Goal: Transaction & Acquisition: Subscribe to service/newsletter

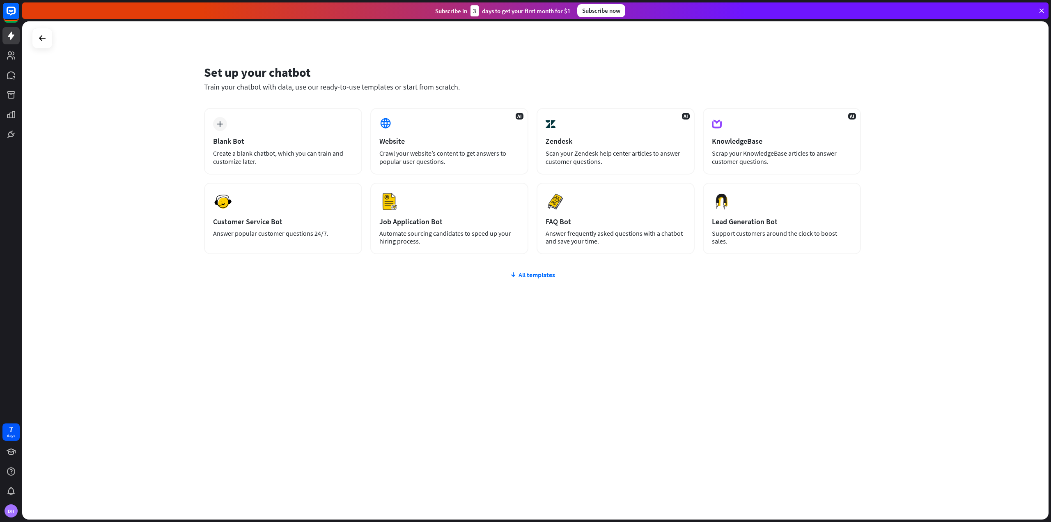
click at [619, 12] on div "Subscribe now" at bounding box center [601, 10] width 48 height 13
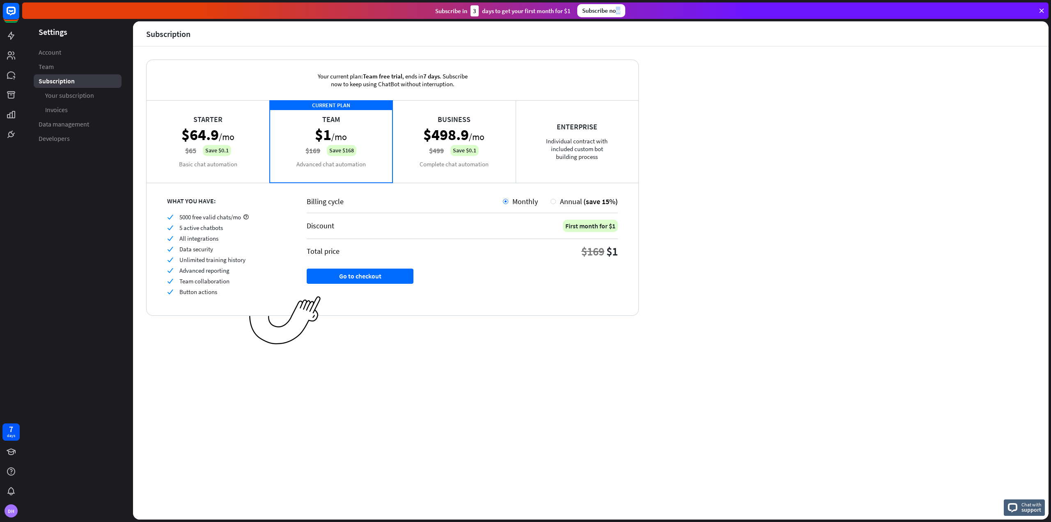
click at [230, 124] on div "Starter $64.9 /mo $65 Save $0.1 Basic chat automation" at bounding box center [208, 141] width 123 height 82
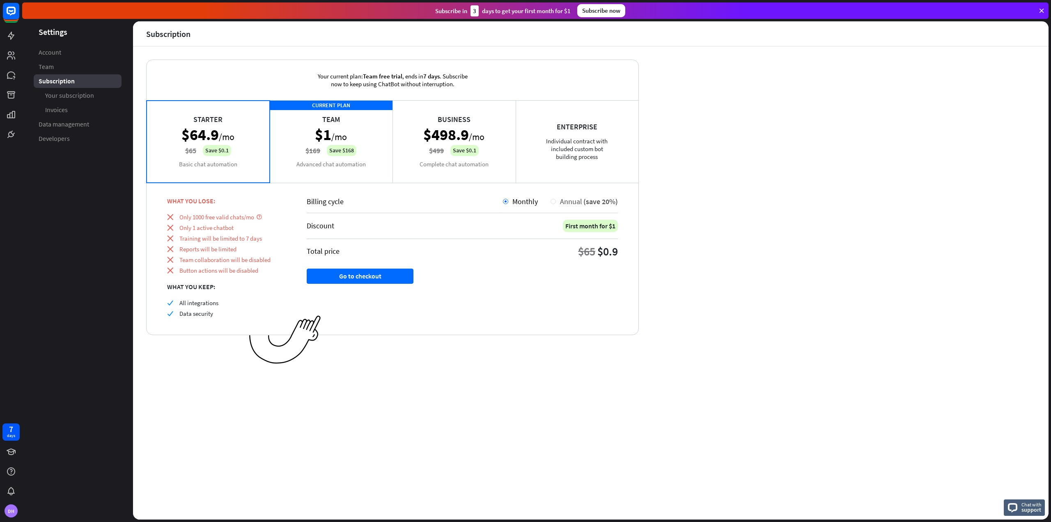
click at [586, 200] on span "(save 20%)" at bounding box center [600, 201] width 34 height 9
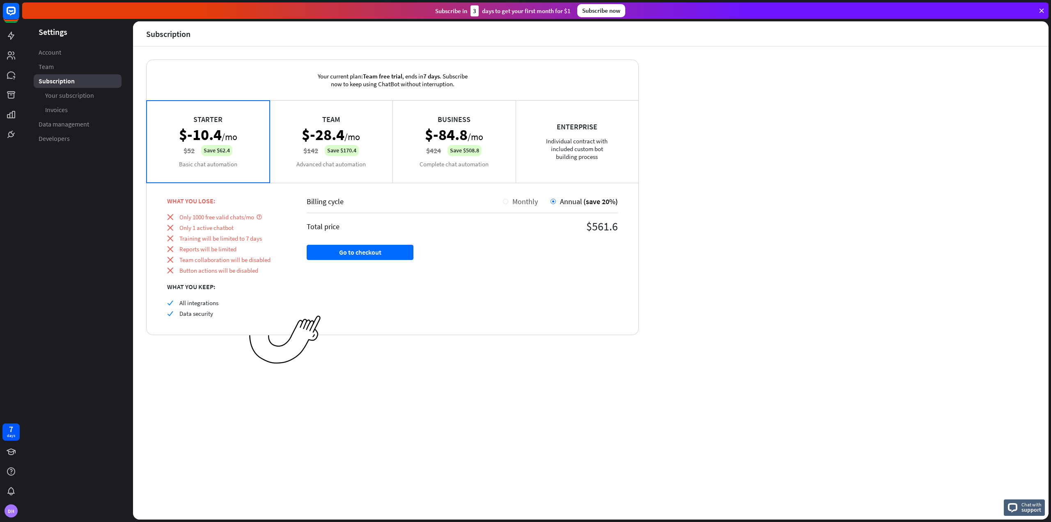
click at [527, 197] on span "Monthly" at bounding box center [524, 201] width 25 height 9
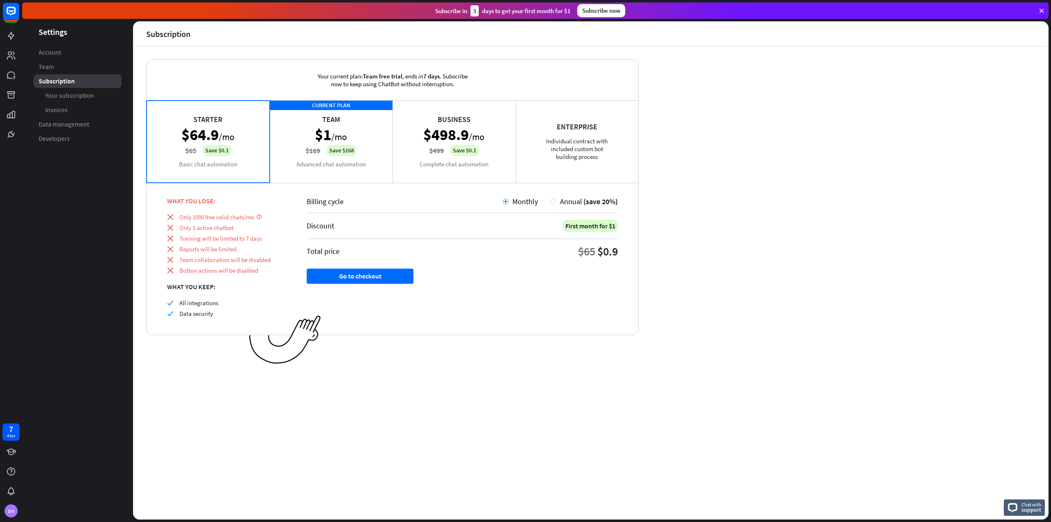
click at [221, 141] on div "Starter $64.9 /mo $65 Save $0.1 Basic chat automation" at bounding box center [208, 141] width 123 height 82
click at [204, 138] on div "Starter $64.9 /mo $65 Save $0.1 Basic chat automation" at bounding box center [208, 141] width 123 height 82
click at [332, 132] on div "CURRENT PLAN Team $1 /mo $169 Save $168 Advanced chat automation" at bounding box center [331, 141] width 123 height 82
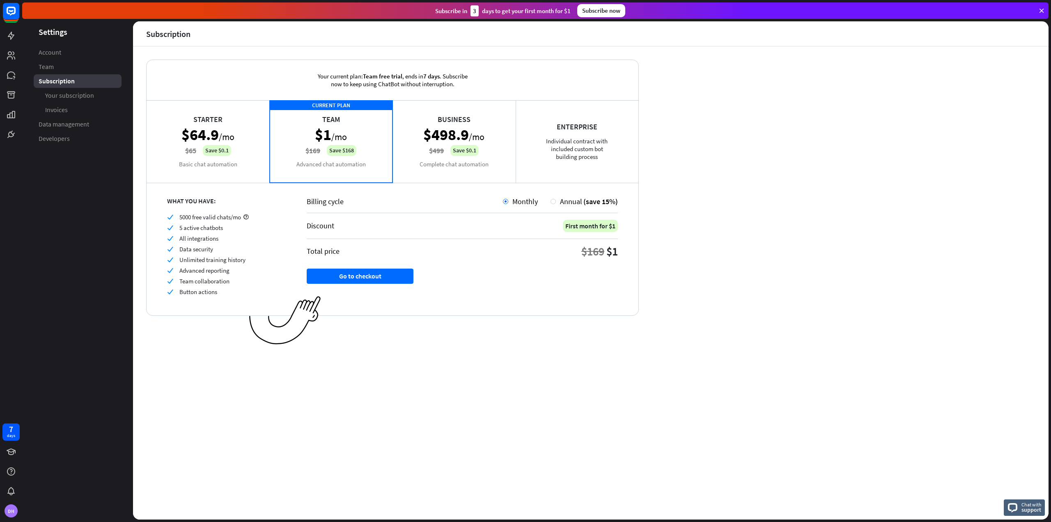
click at [243, 133] on div "Starter $64.9 /mo $65 Save $0.1 Basic chat automation" at bounding box center [208, 141] width 123 height 82
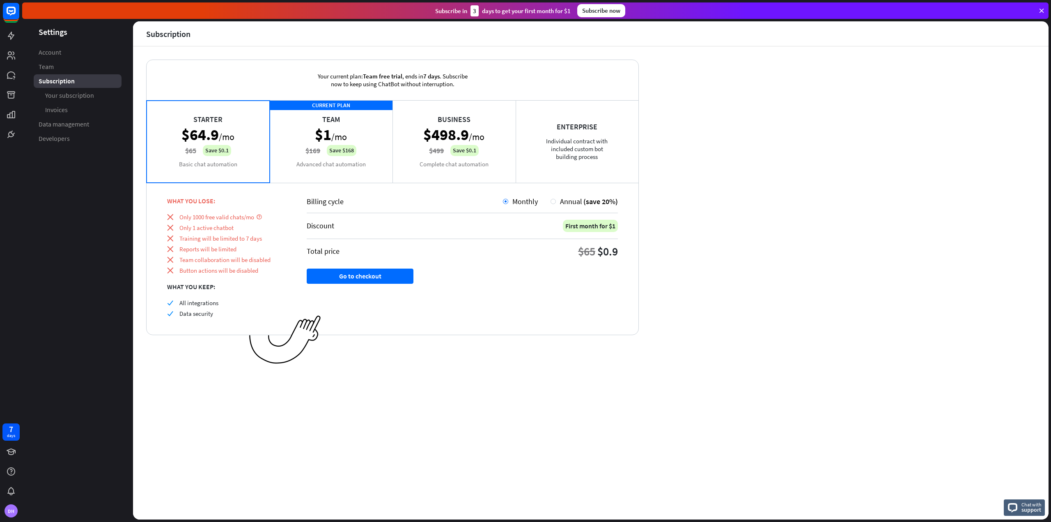
click at [322, 146] on div "CURRENT PLAN Team $1 /mo $169 Save $168 Advanced chat automation" at bounding box center [331, 141] width 123 height 82
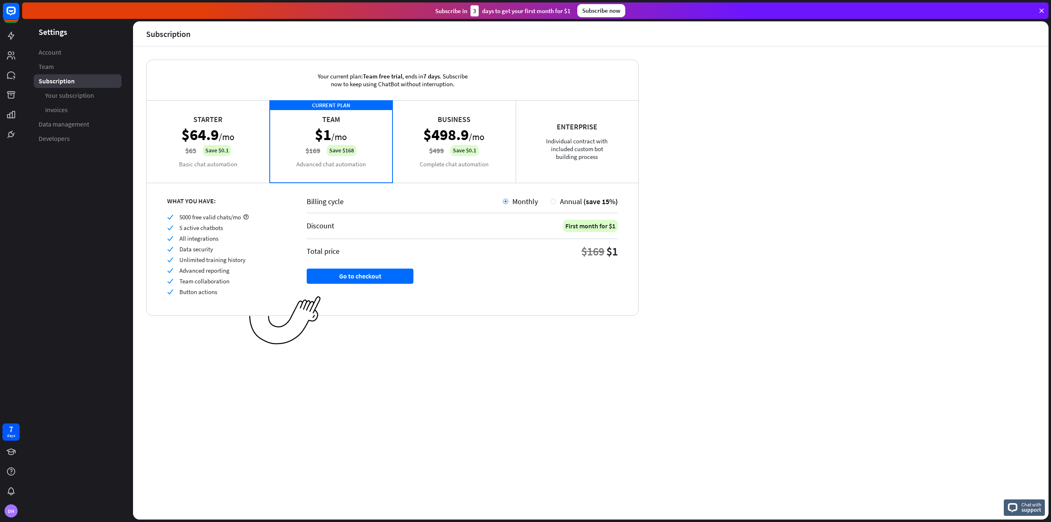
click at [204, 136] on div "Starter $64.9 /mo $65 Save $0.1 Basic chat automation" at bounding box center [208, 141] width 123 height 82
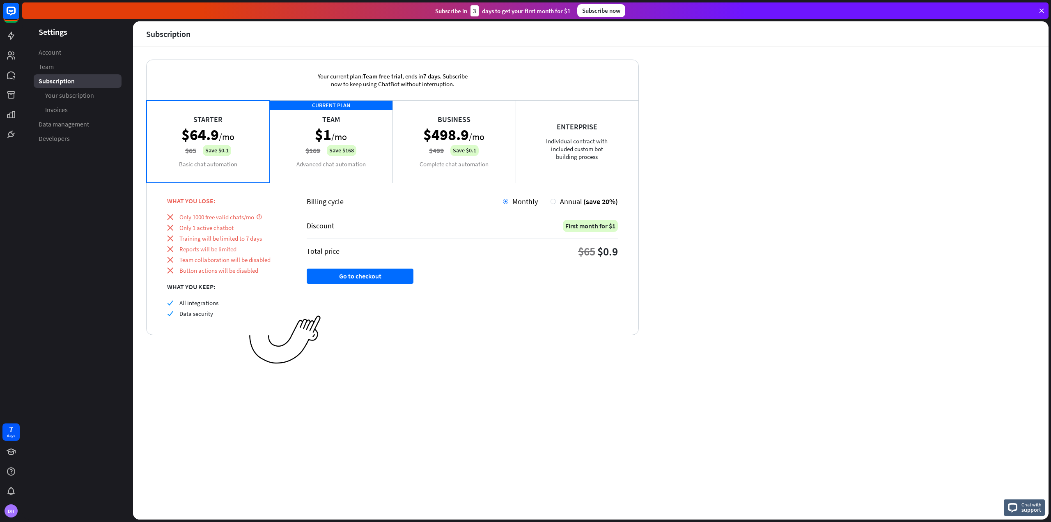
click at [287, 139] on div "CURRENT PLAN Team $1 /mo $169 Save $168 Advanced chat automation" at bounding box center [331, 141] width 123 height 82
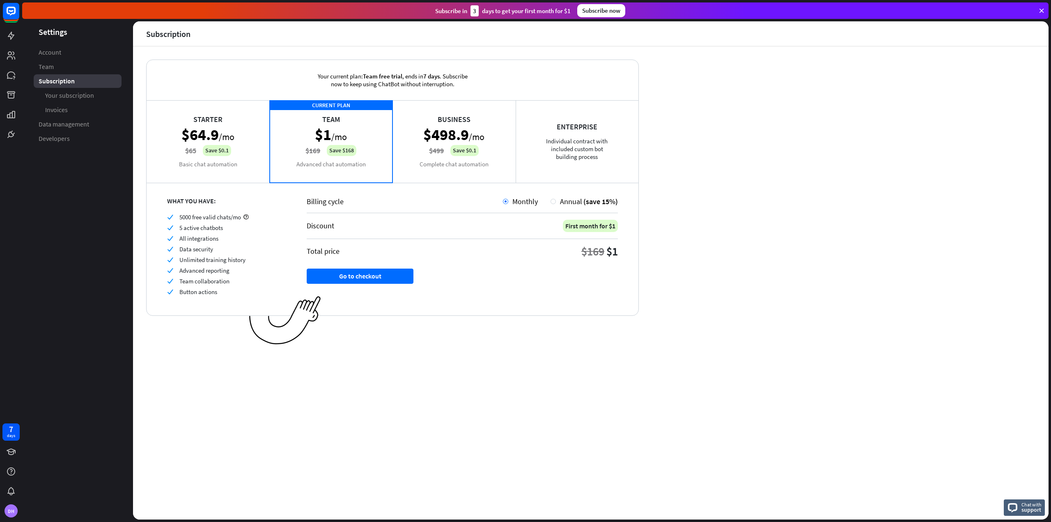
click at [199, 131] on div "Starter $64.9 /mo $65 Save $0.1 Basic chat automation" at bounding box center [208, 141] width 123 height 82
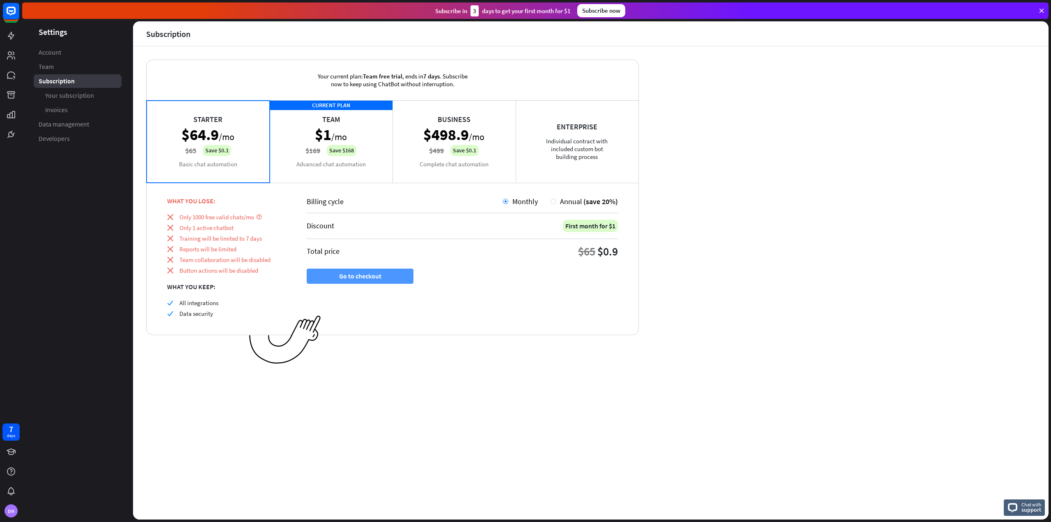
click at [355, 275] on button "Go to checkout" at bounding box center [360, 275] width 107 height 15
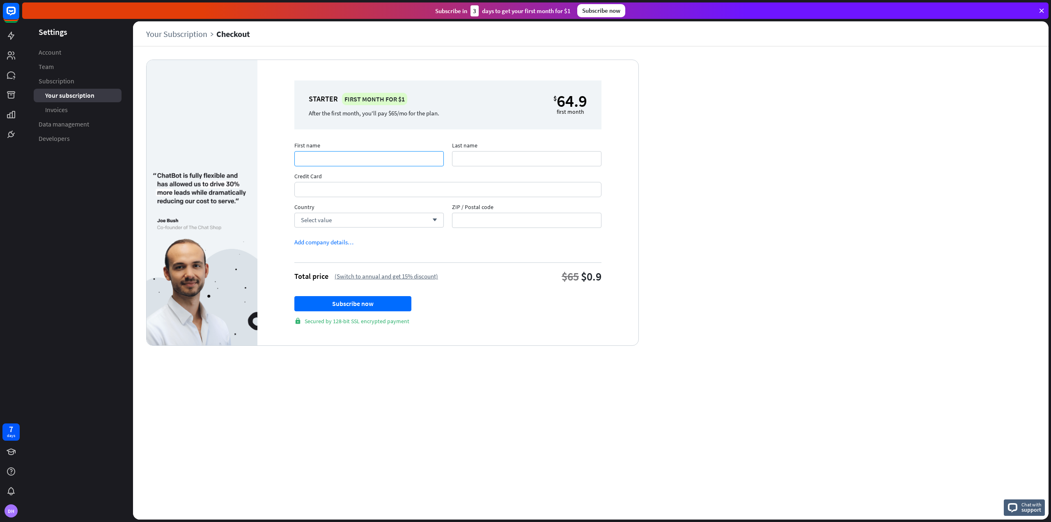
click at [354, 161] on input "First name" at bounding box center [368, 158] width 149 height 15
click at [356, 156] on input "First name" at bounding box center [368, 158] width 149 height 15
type input "******"
type input "********"
click at [359, 220] on div "Select value arrow_down" at bounding box center [368, 220] width 149 height 15
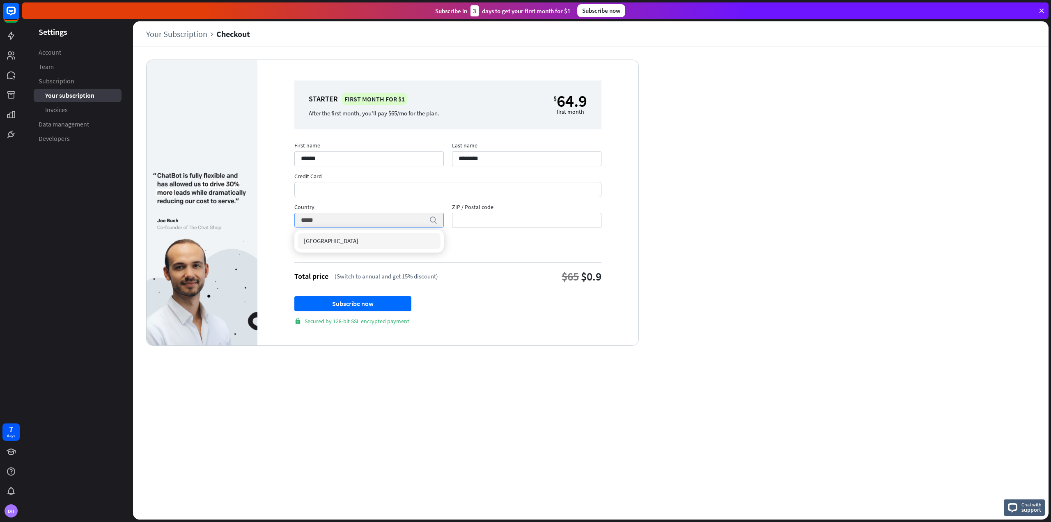
type input "******"
click at [508, 221] on input "ZIP / Postal code" at bounding box center [526, 220] width 149 height 15
type input "****"
click at [336, 238] on div "Add company details…" at bounding box center [323, 242] width 59 height 8
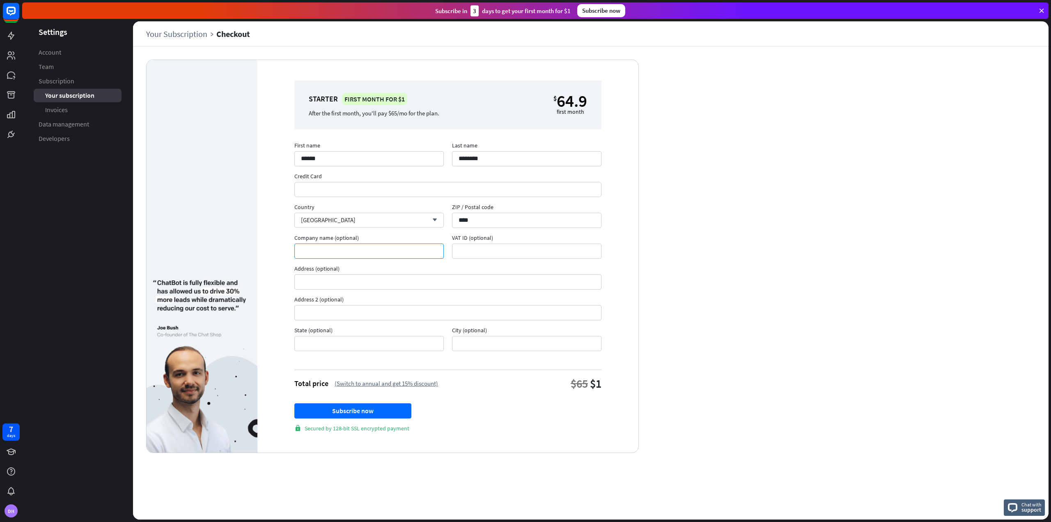
click at [321, 251] on input "Company name (optional)" at bounding box center [368, 250] width 149 height 15
type input "********"
paste input "**********"
type input "**********"
click at [374, 285] on input "Address (optional)" at bounding box center [447, 281] width 307 height 15
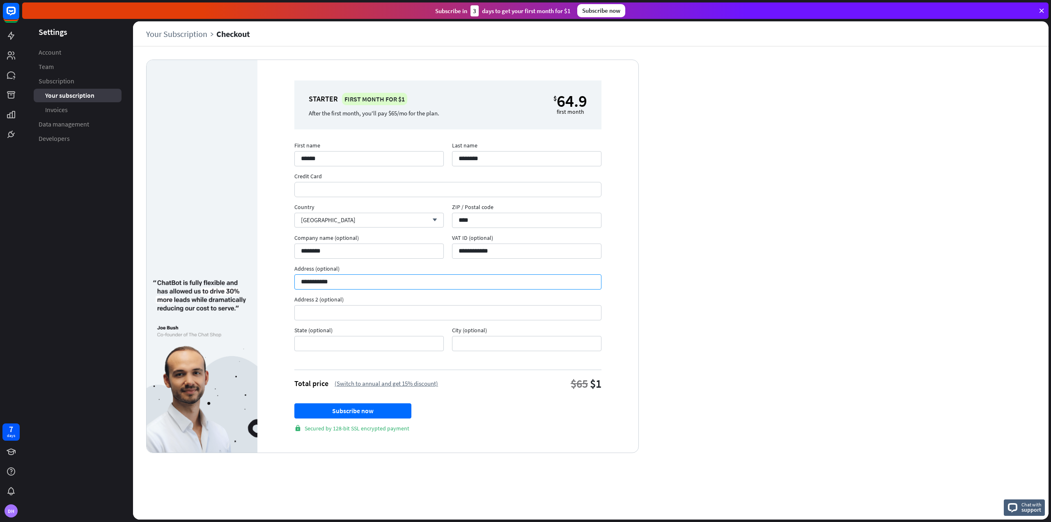
type input "**********"
type input "*******"
click at [330, 349] on input "State (optional)" at bounding box center [368, 343] width 149 height 15
type input "********"
click at [348, 410] on button "Subscribe now" at bounding box center [352, 410] width 117 height 15
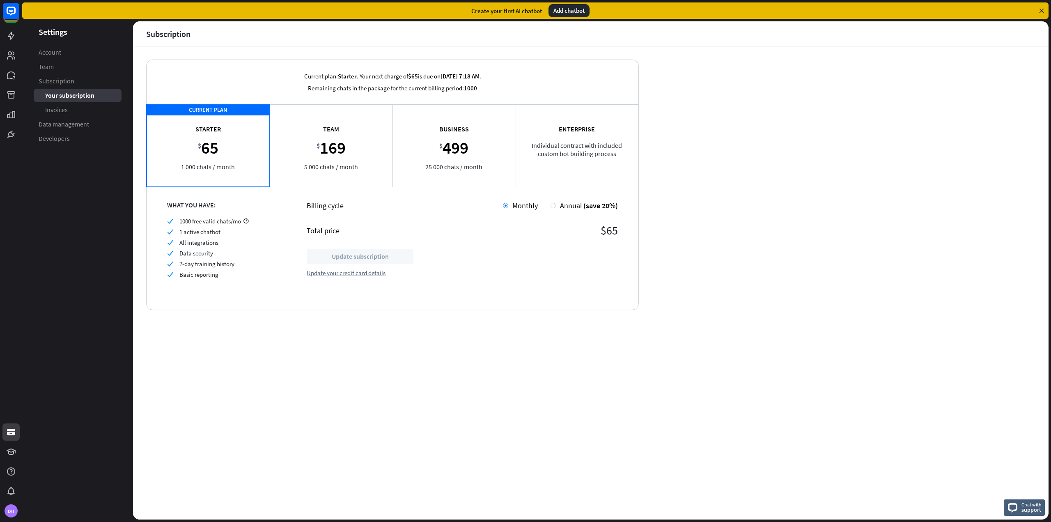
click at [572, 9] on div "Add chatbot" at bounding box center [568, 10] width 41 height 13
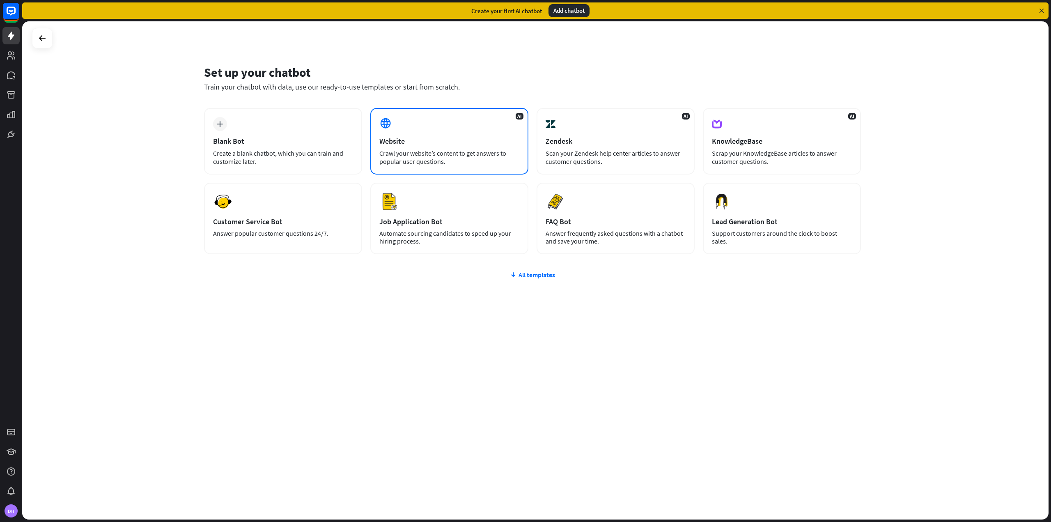
click at [470, 157] on div "Crawl your website’s content to get answers to popular user questions." at bounding box center [449, 157] width 140 height 16
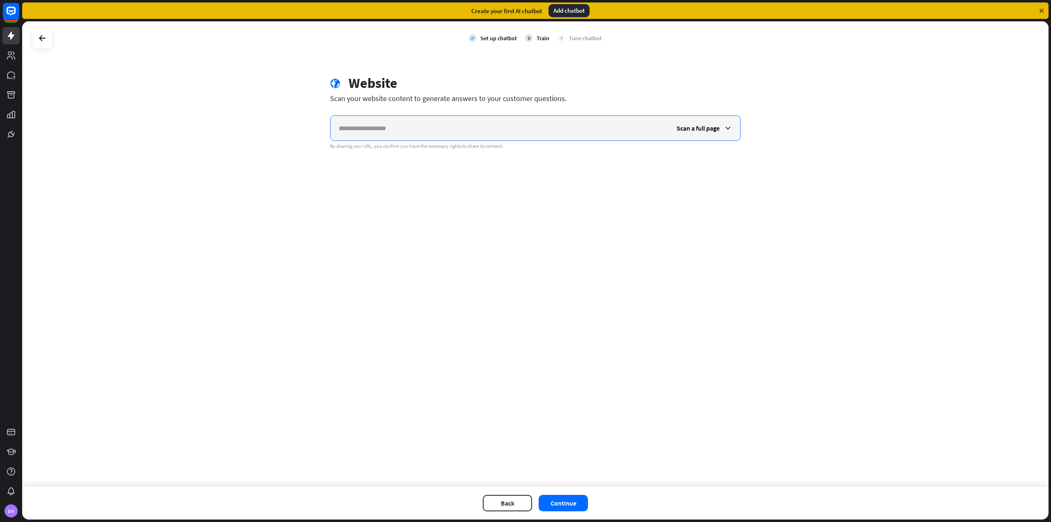
paste input "**********"
type input "**********"
click at [718, 118] on div "Scan a full page" at bounding box center [704, 128] width 72 height 25
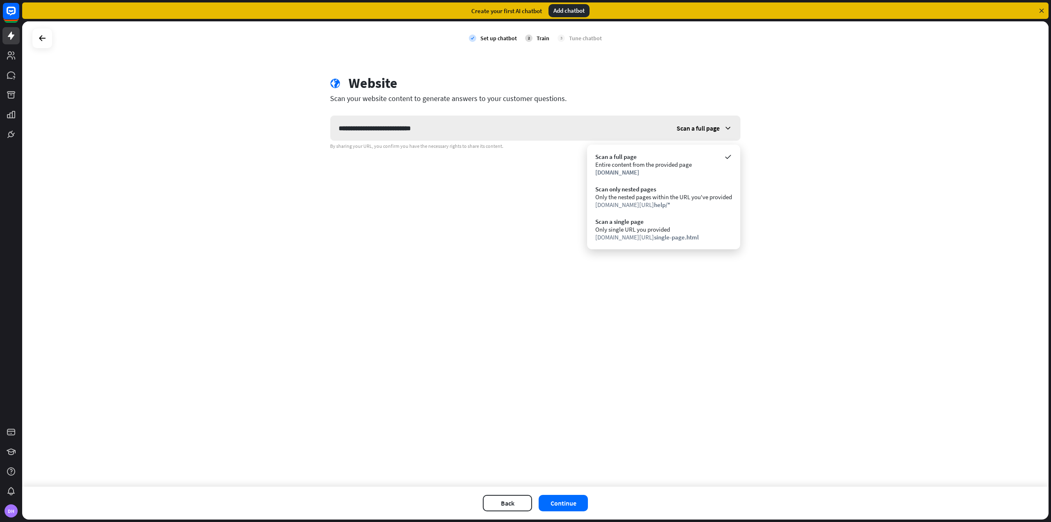
click at [718, 123] on div "Scan a full page" at bounding box center [704, 128] width 72 height 25
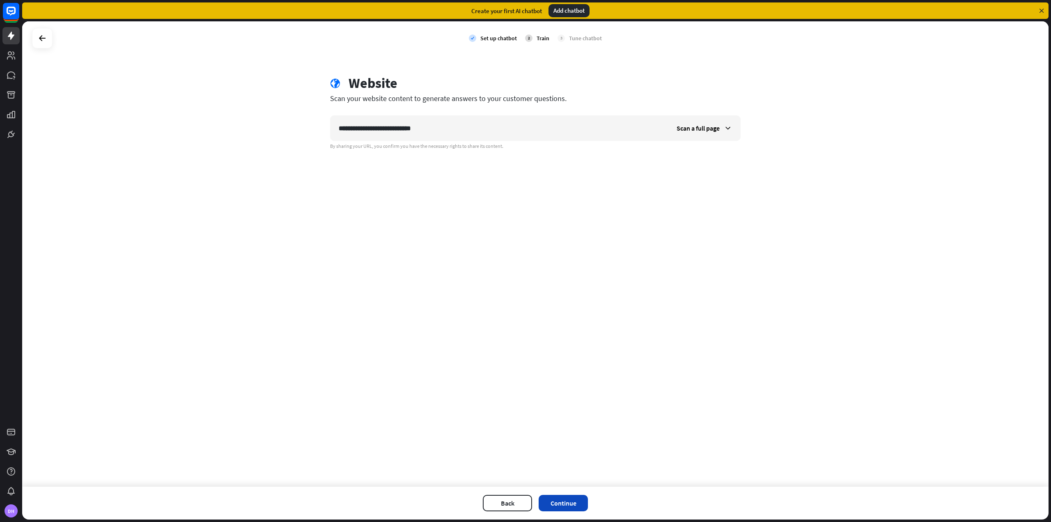
click at [564, 500] on button "Continue" at bounding box center [563, 503] width 49 height 16
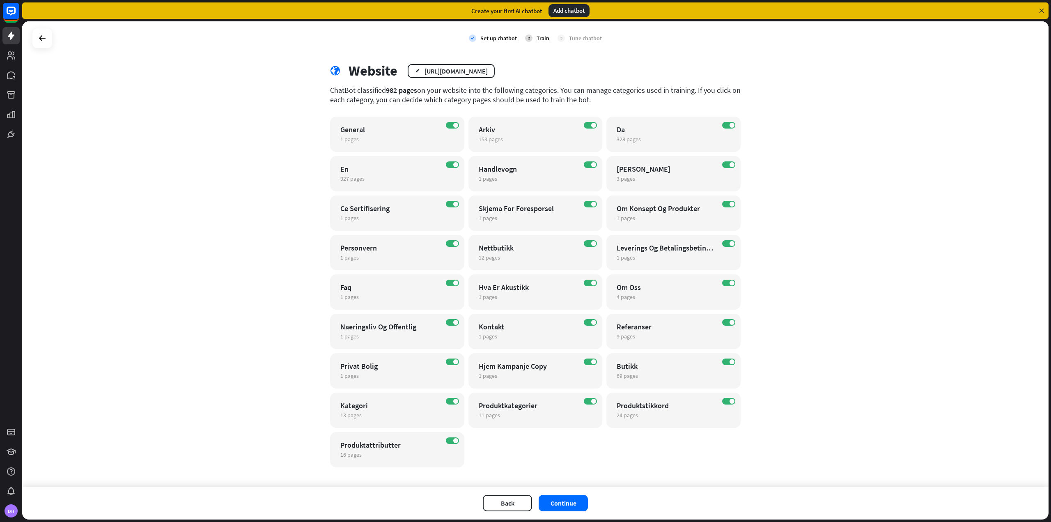
scroll to position [19, 0]
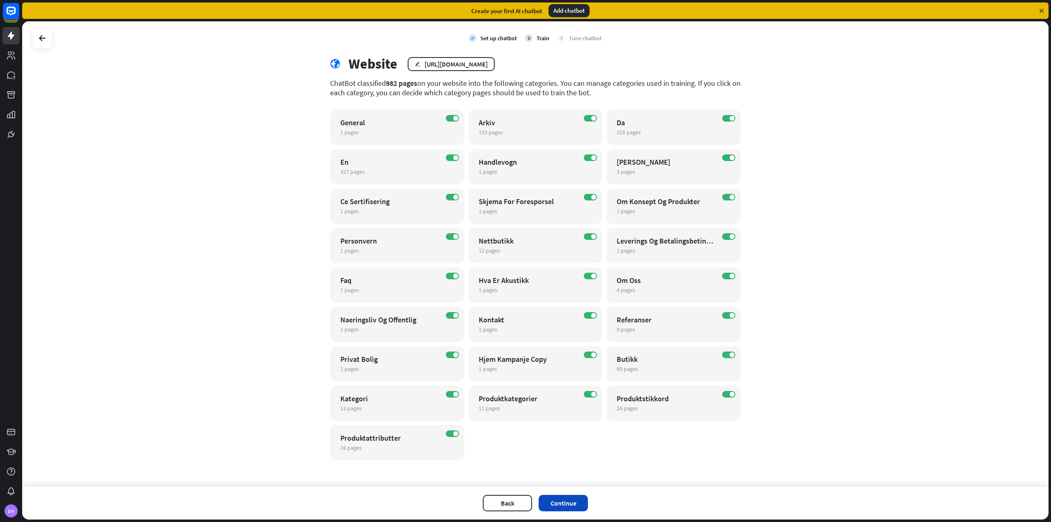
click at [567, 502] on button "Continue" at bounding box center [563, 503] width 49 height 16
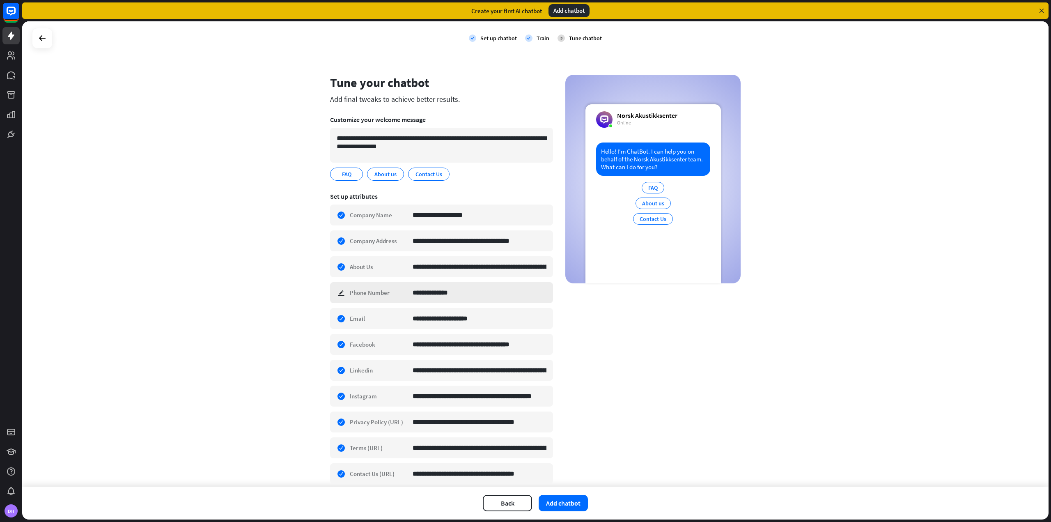
scroll to position [34, 0]
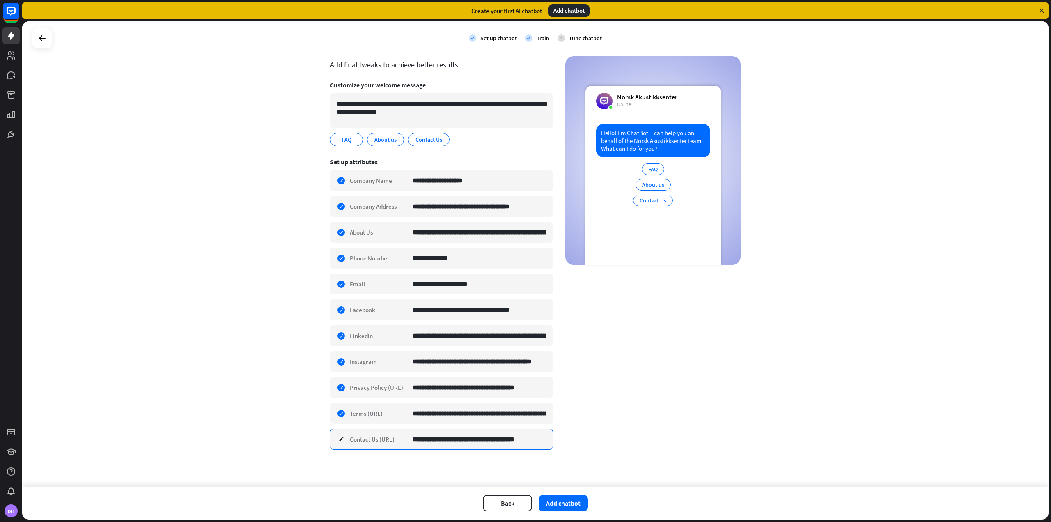
paste input
type input "**********"
click at [484, 417] on input "**********" at bounding box center [480, 413] width 134 height 20
paste input
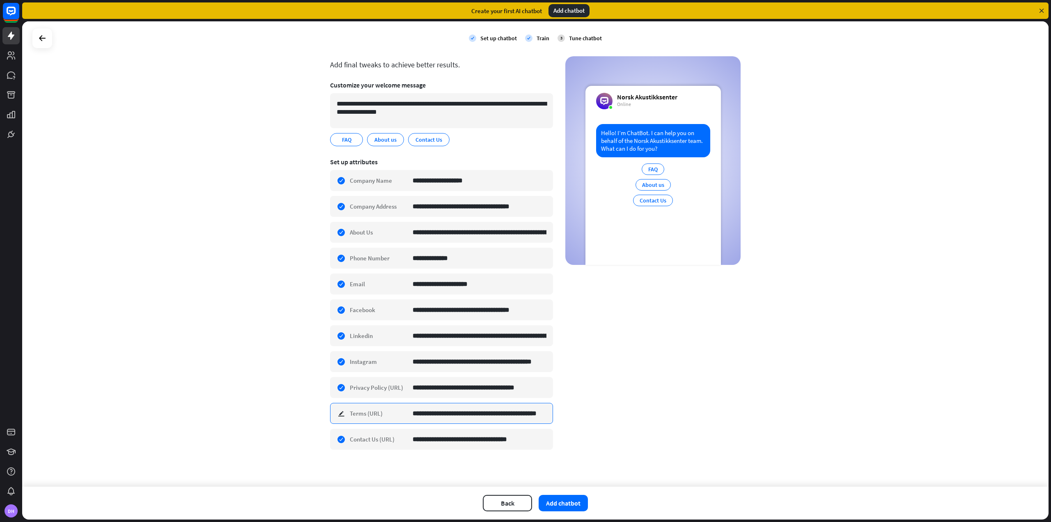
type input "**********"
click at [511, 389] on input "**********" at bounding box center [480, 387] width 134 height 20
paste input
type input "**********"
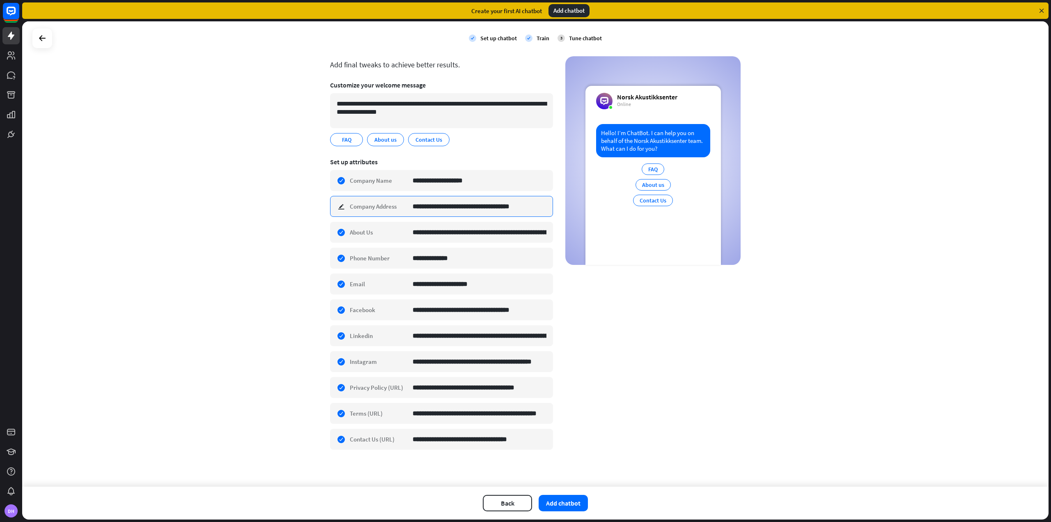
click at [496, 205] on input "**********" at bounding box center [480, 206] width 134 height 20
paste input
type input "**********"
click at [567, 505] on button "Add chatbot" at bounding box center [563, 503] width 49 height 16
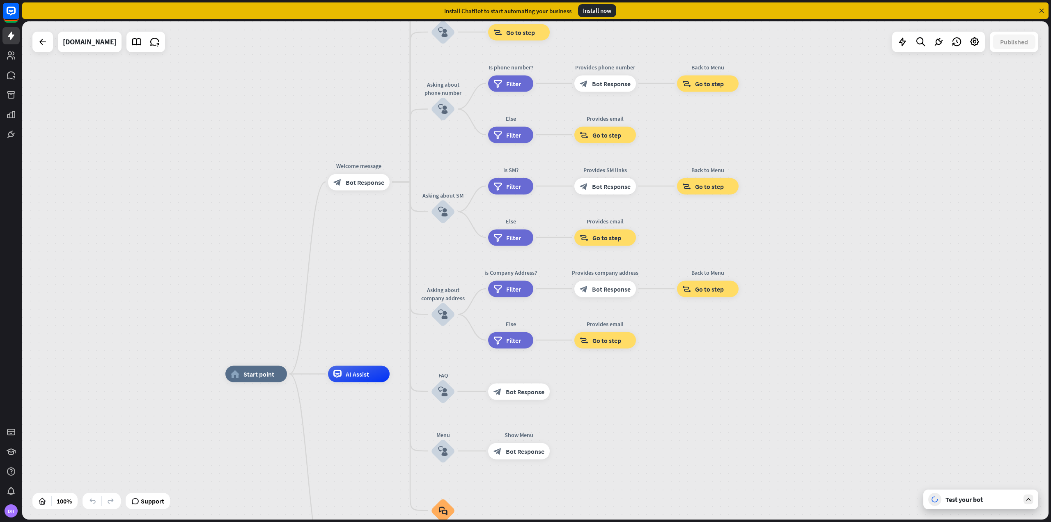
drag, startPoint x: 704, startPoint y: 311, endPoint x: 706, endPoint y: 431, distance: 120.3
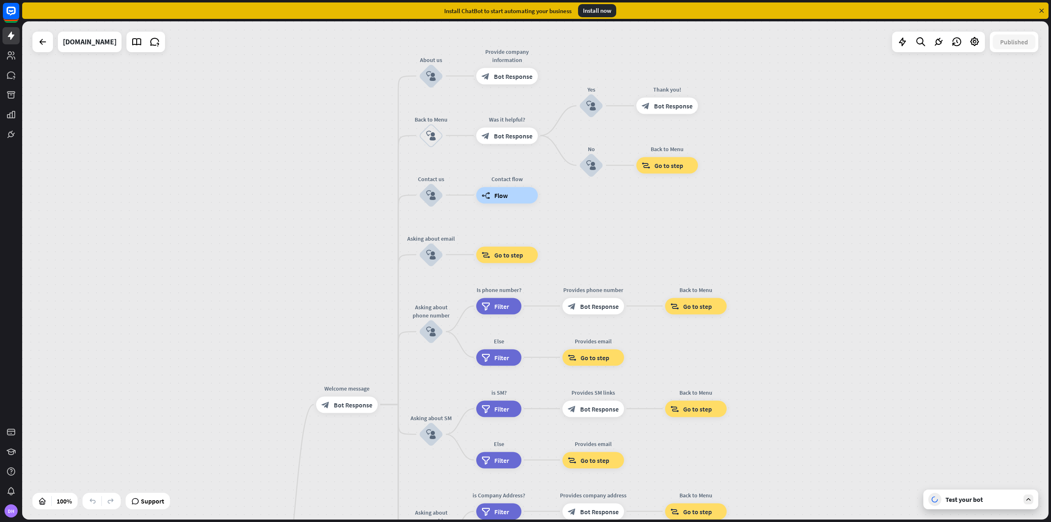
drag, startPoint x: 881, startPoint y: 212, endPoint x: 865, endPoint y: 411, distance: 199.3
click at [868, 432] on div "home_2 Start point Welcome message block_bot_response Bot Response About us blo…" at bounding box center [535, 270] width 1026 height 498
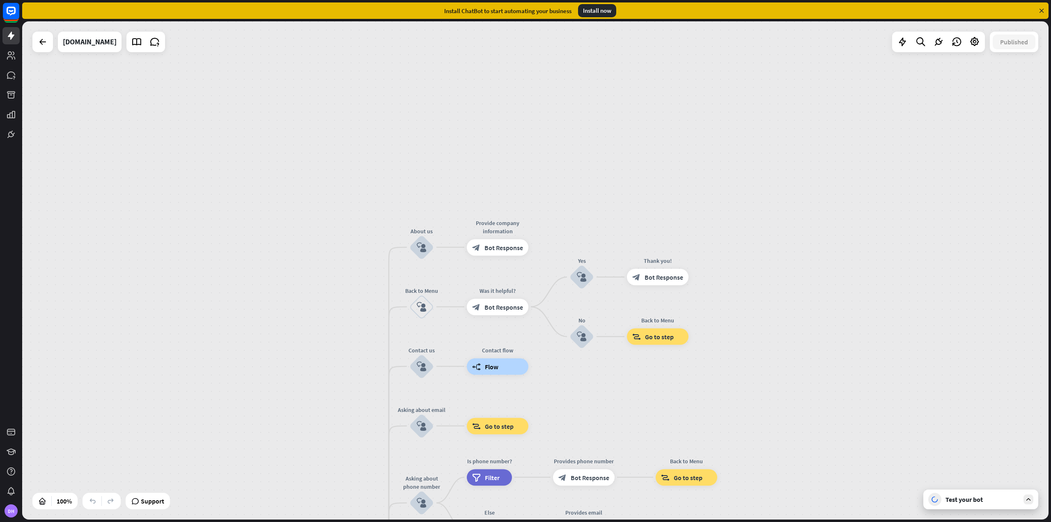
drag, startPoint x: 856, startPoint y: 144, endPoint x: 847, endPoint y: 353, distance: 209.6
click at [847, 353] on div "home_2 Start point Welcome message block_bot_response Bot Response About us blo…" at bounding box center [535, 270] width 1026 height 498
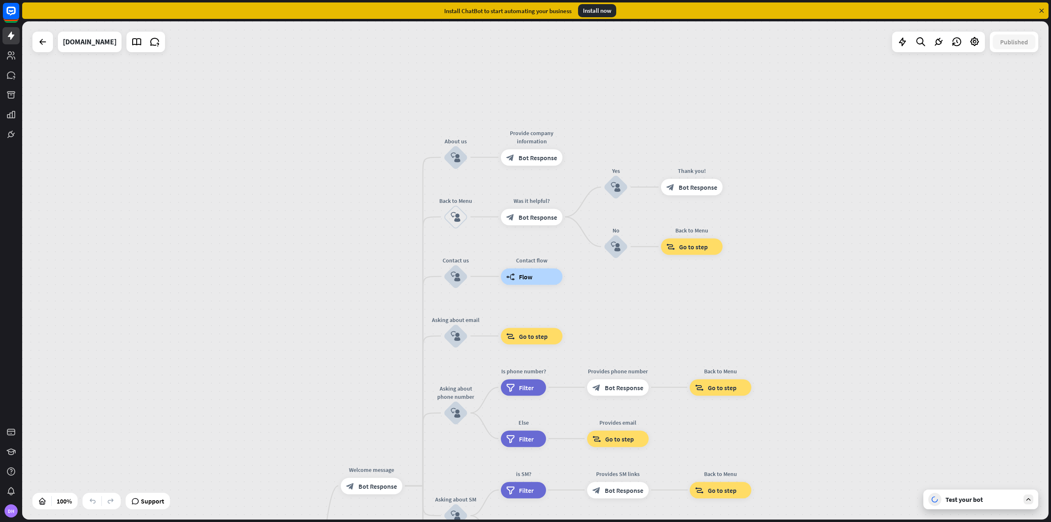
drag, startPoint x: 847, startPoint y: 353, endPoint x: 882, endPoint y: 206, distance: 151.0
click at [882, 206] on div "home_2 Start point Welcome message block_bot_response Bot Response About us blo…" at bounding box center [535, 270] width 1026 height 498
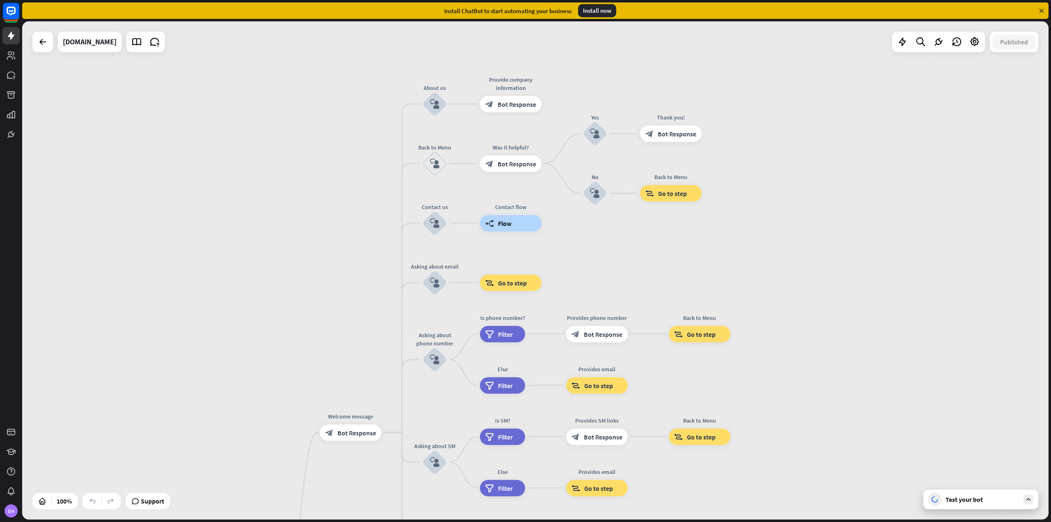
drag, startPoint x: 803, startPoint y: 197, endPoint x: 797, endPoint y: 145, distance: 52.9
click at [797, 145] on div "home_2 Start point Welcome message block_bot_response Bot Response About us blo…" at bounding box center [535, 270] width 1026 height 498
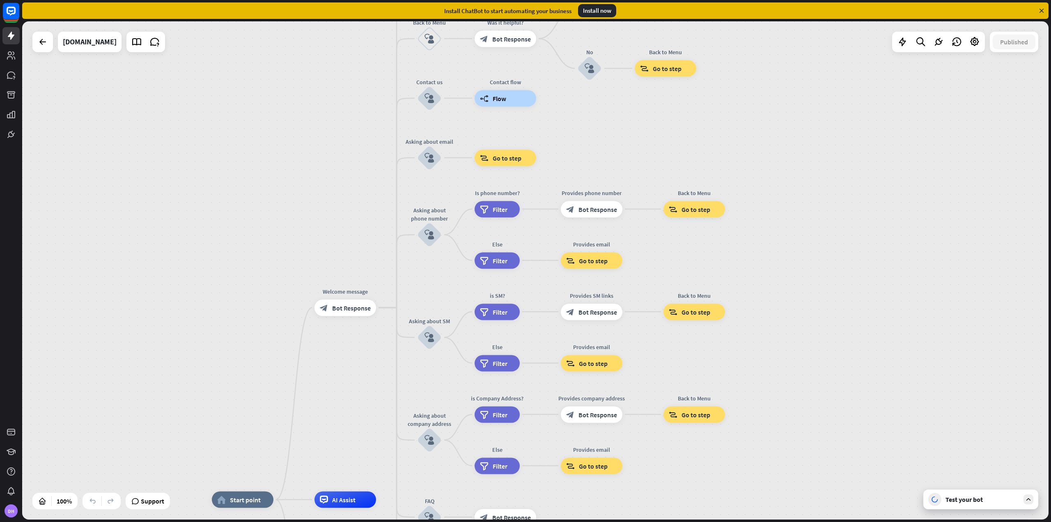
drag, startPoint x: 855, startPoint y: 395, endPoint x: 848, endPoint y: 274, distance: 121.7
click at [848, 274] on div "home_2 Start point Welcome message block_bot_response Bot Response About us blo…" at bounding box center [535, 270] width 1026 height 498
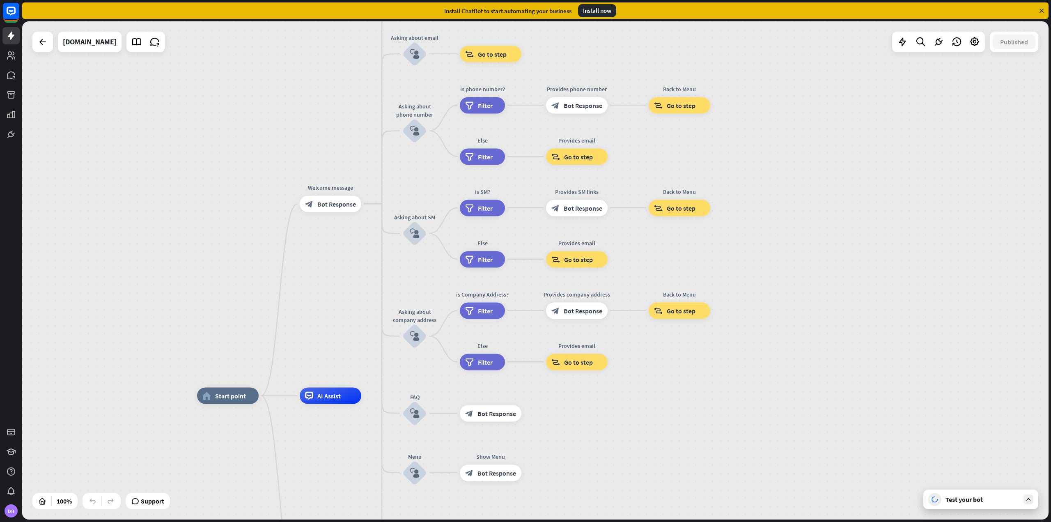
drag, startPoint x: 849, startPoint y: 322, endPoint x: 835, endPoint y: 217, distance: 105.6
click at [835, 217] on div "home_2 Start point Welcome message block_bot_response Bot Response About us blo…" at bounding box center [535, 270] width 1026 height 498
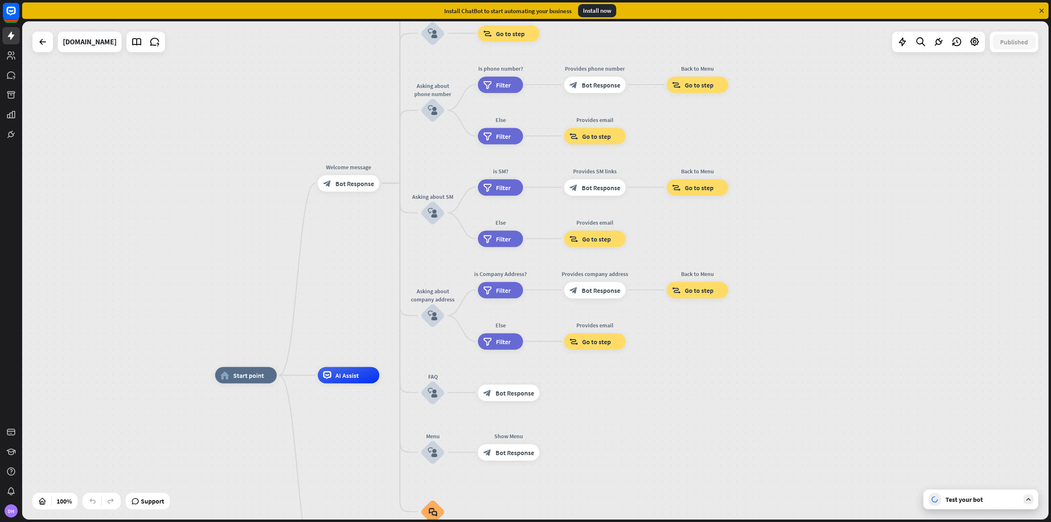
drag, startPoint x: 837, startPoint y: 216, endPoint x: 859, endPoint y: 192, distance: 32.3
click at [859, 192] on div "home_2 Start point Welcome message block_bot_response Bot Response About us blo…" at bounding box center [535, 270] width 1026 height 498
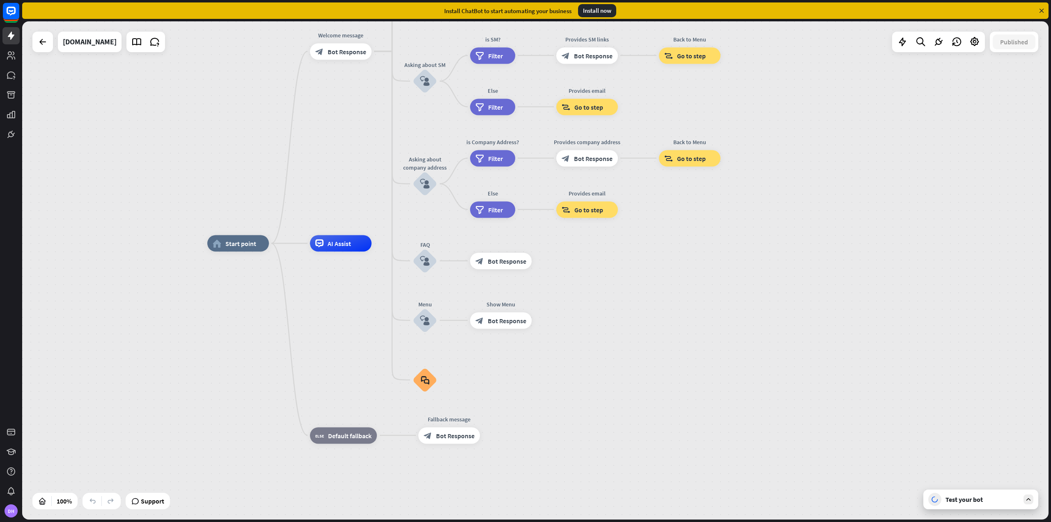
drag, startPoint x: 736, startPoint y: 413, endPoint x: 729, endPoint y: 278, distance: 134.9
click at [729, 278] on div "home_2 Start point Welcome message block_bot_response Bot Response About us blo…" at bounding box center [720, 492] width 1026 height 498
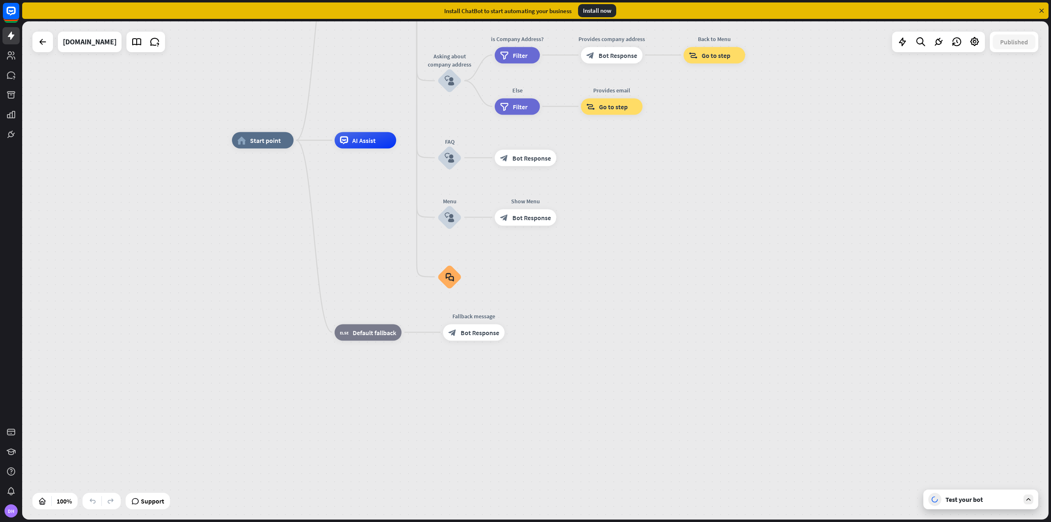
drag, startPoint x: 697, startPoint y: 451, endPoint x: 721, endPoint y: 372, distance: 82.5
click at [721, 372] on div "home_2 Start point Welcome message block_bot_response Bot Response About us blo…" at bounding box center [745, 389] width 1026 height 498
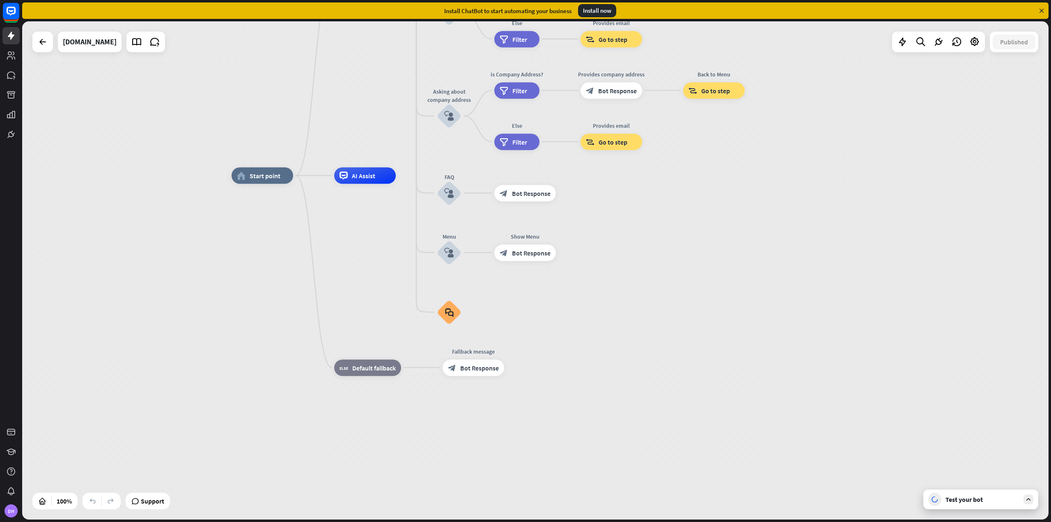
drag, startPoint x: 884, startPoint y: 213, endPoint x: 884, endPoint y: 236, distance: 22.6
click at [884, 236] on div "home_2 Start point Welcome message block_bot_response Bot Response About us blo…" at bounding box center [745, 425] width 1026 height 498
click at [17, 430] on link at bounding box center [10, 431] width 17 height 17
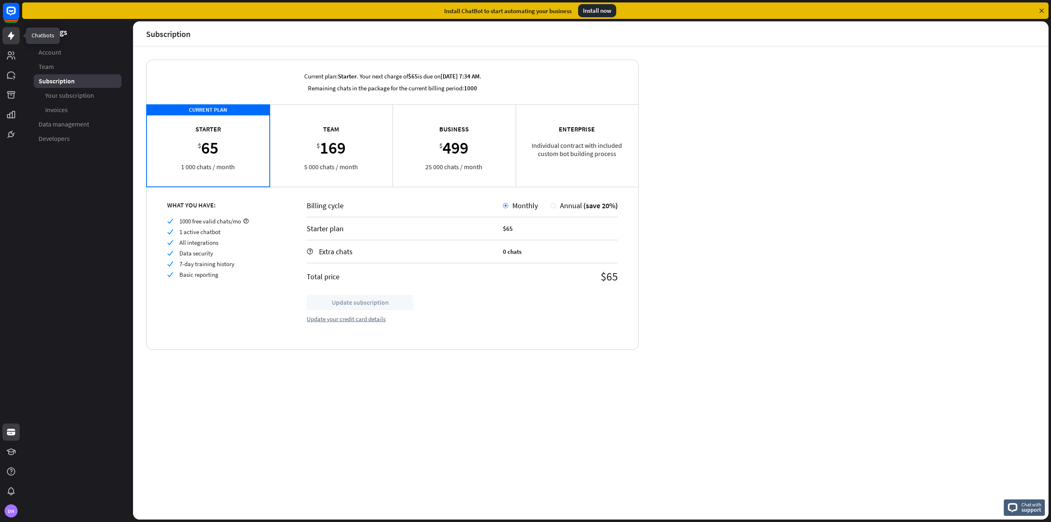
click at [15, 37] on icon at bounding box center [11, 36] width 10 height 10
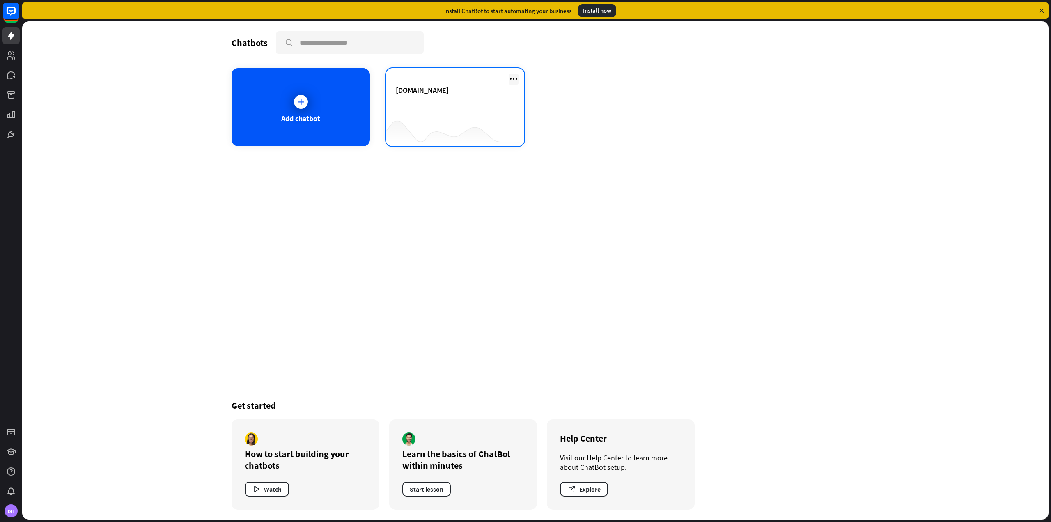
click at [513, 79] on icon at bounding box center [514, 79] width 10 height 10
click at [417, 105] on div "[DOMAIN_NAME]" at bounding box center [455, 99] width 119 height 29
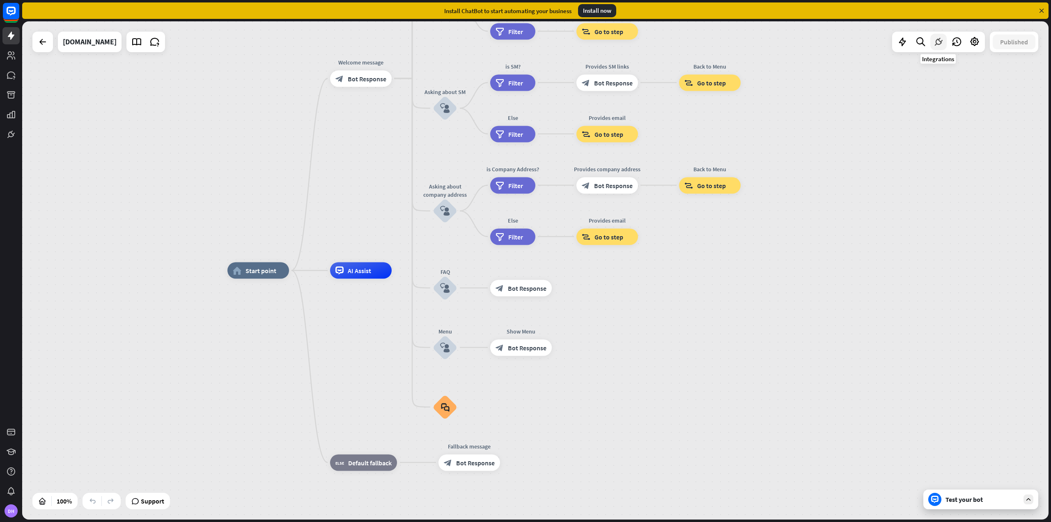
click at [940, 39] on icon at bounding box center [938, 42] width 11 height 11
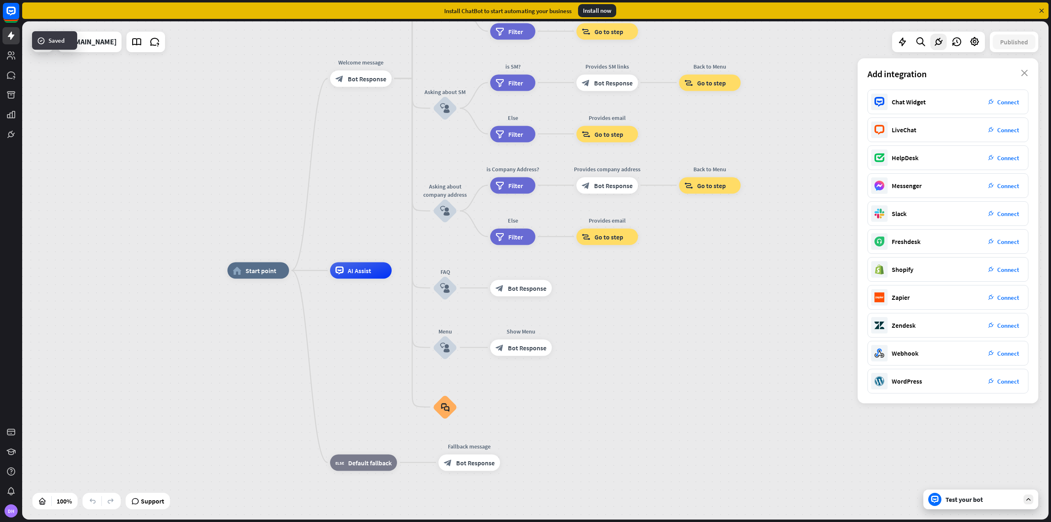
click at [795, 299] on div "home_2 Start point Welcome message block_bot_response Bot Response About us blo…" at bounding box center [740, 520] width 1026 height 498
click at [1026, 500] on icon at bounding box center [1028, 498] width 7 height 7
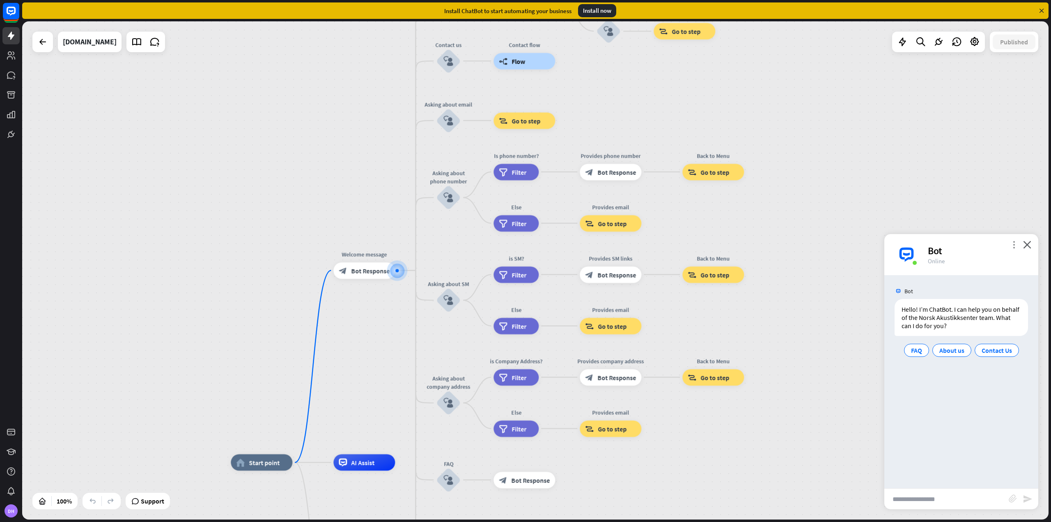
click at [1011, 246] on icon "more_vert" at bounding box center [1014, 245] width 8 height 8
click at [978, 42] on icon at bounding box center [974, 42] width 11 height 11
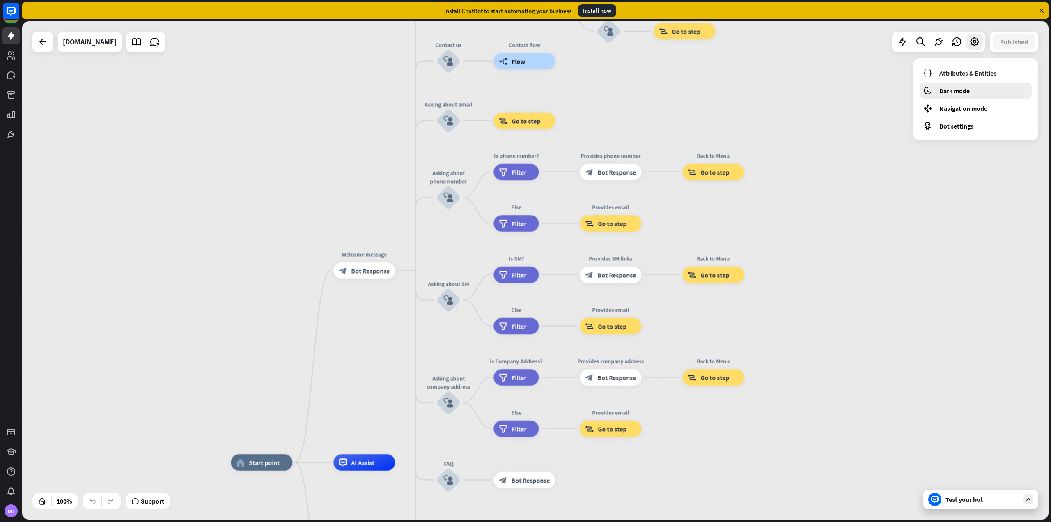
click at [968, 92] on span "Dark mode" at bounding box center [954, 91] width 30 height 8
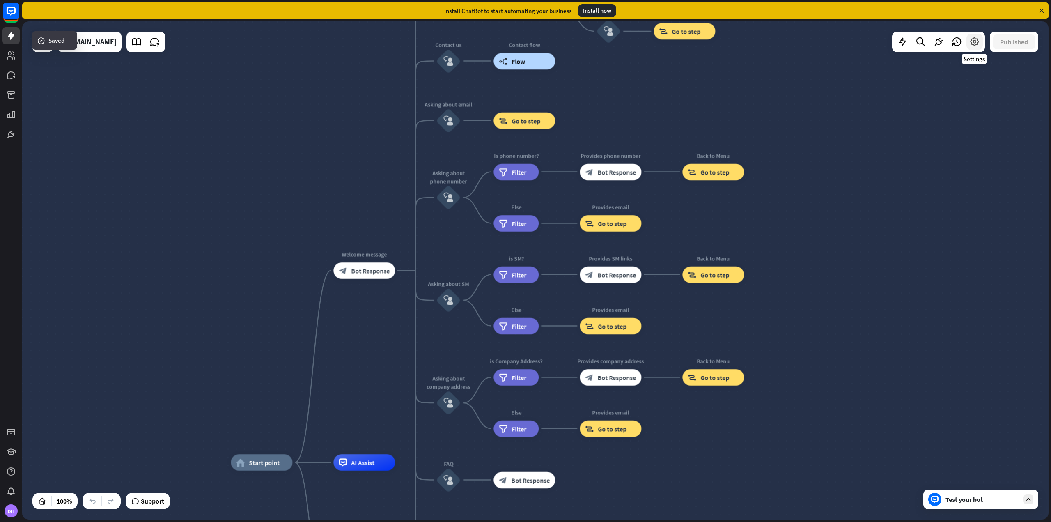
click at [974, 47] on icon at bounding box center [974, 42] width 11 height 11
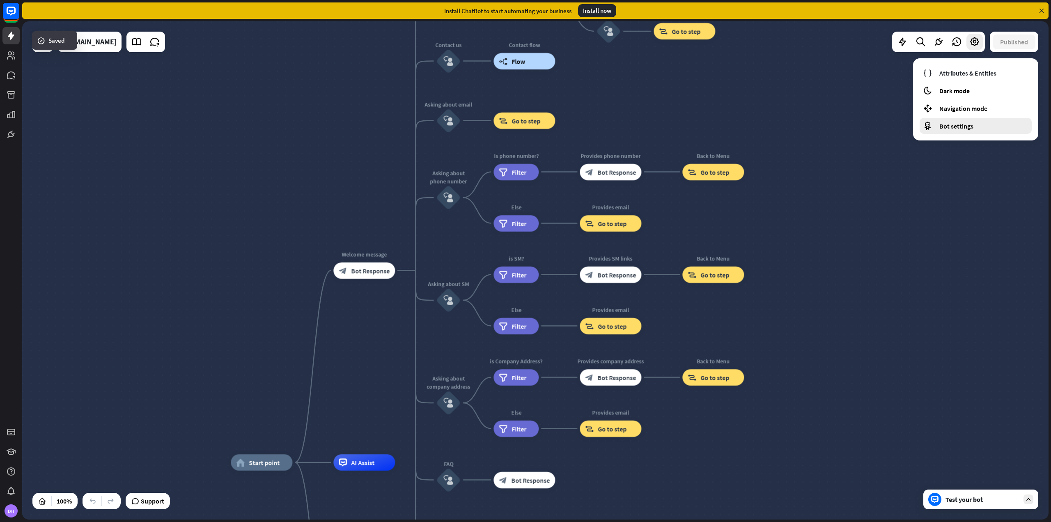
click at [964, 122] on span "Bot settings" at bounding box center [956, 126] width 34 height 8
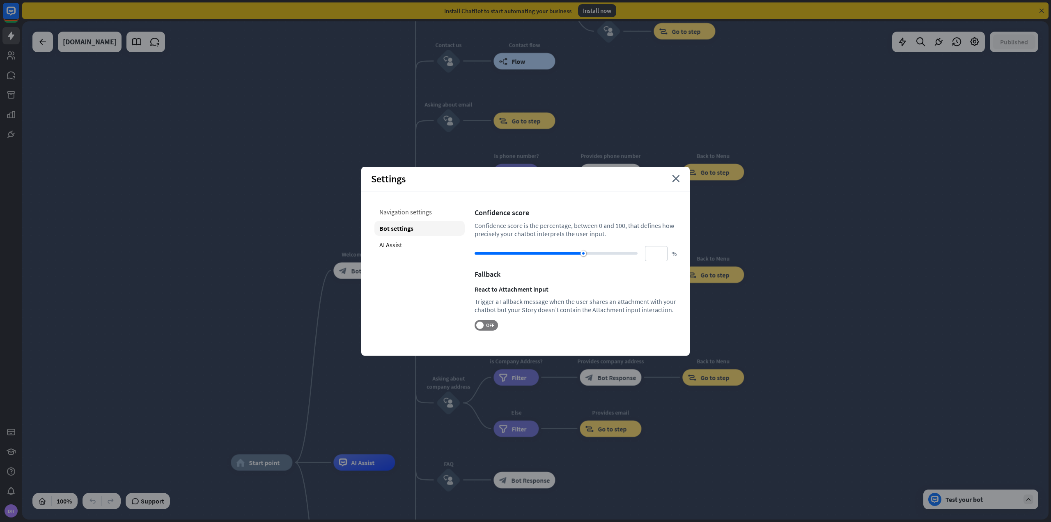
click at [404, 208] on div "Navigation settings" at bounding box center [419, 211] width 90 height 15
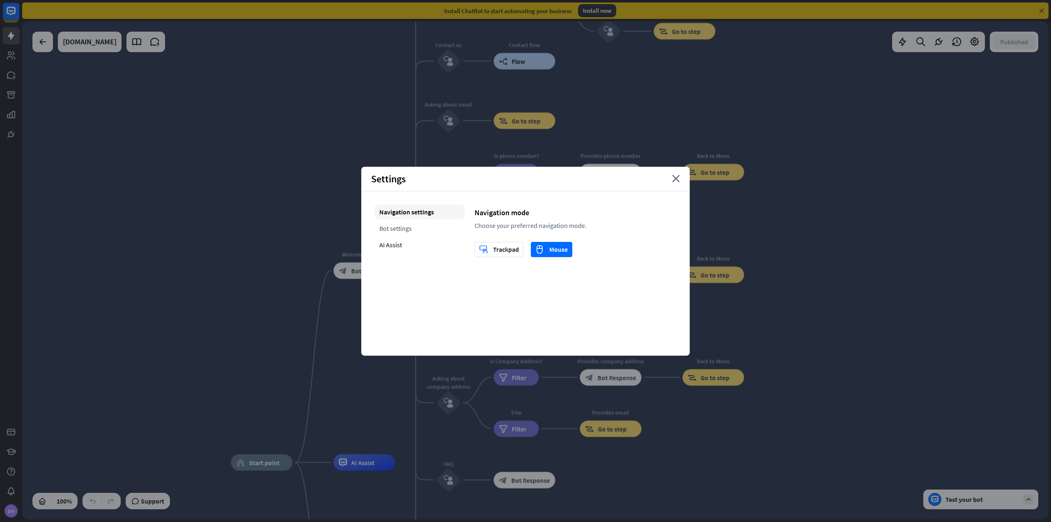
click at [405, 227] on div "Bot settings" at bounding box center [419, 228] width 90 height 15
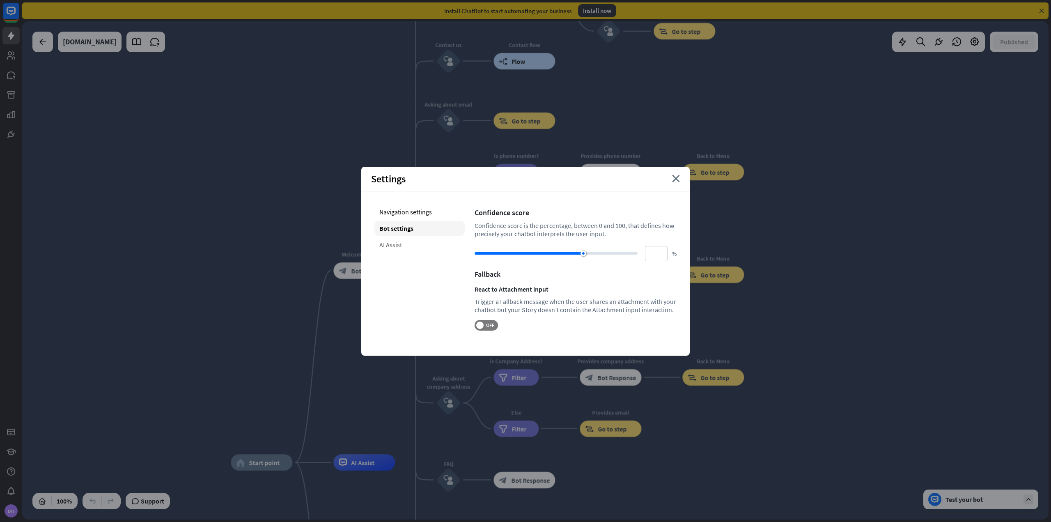
click at [403, 244] on div "AI Assist" at bounding box center [419, 244] width 90 height 15
type input "**"
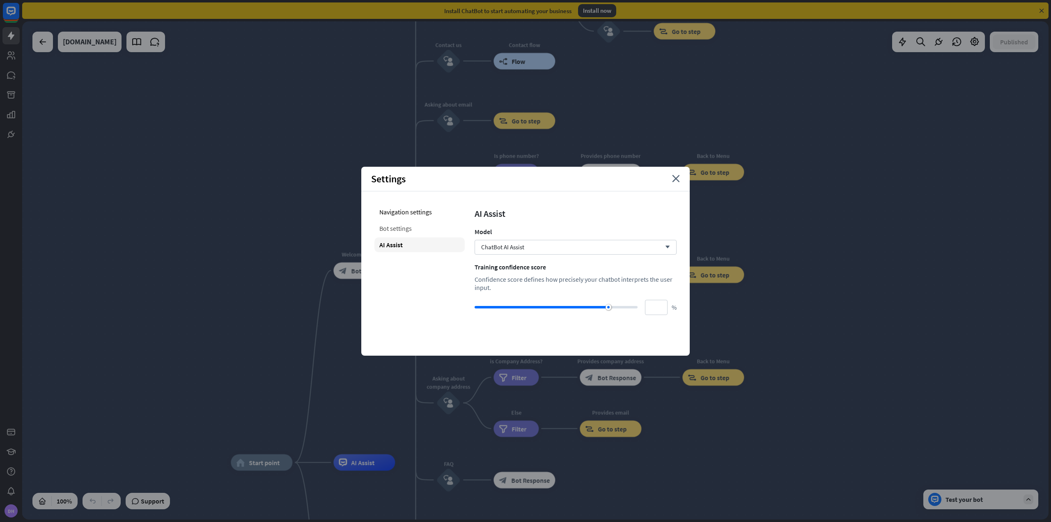
click at [407, 230] on div "Bot settings" at bounding box center [419, 228] width 90 height 15
type input "**"
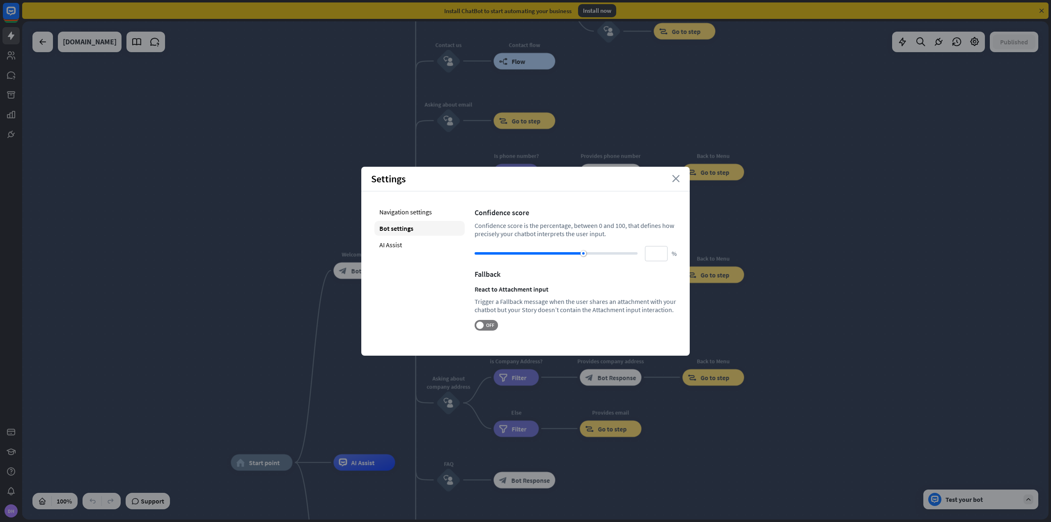
click at [677, 181] on icon "close" at bounding box center [676, 178] width 8 height 7
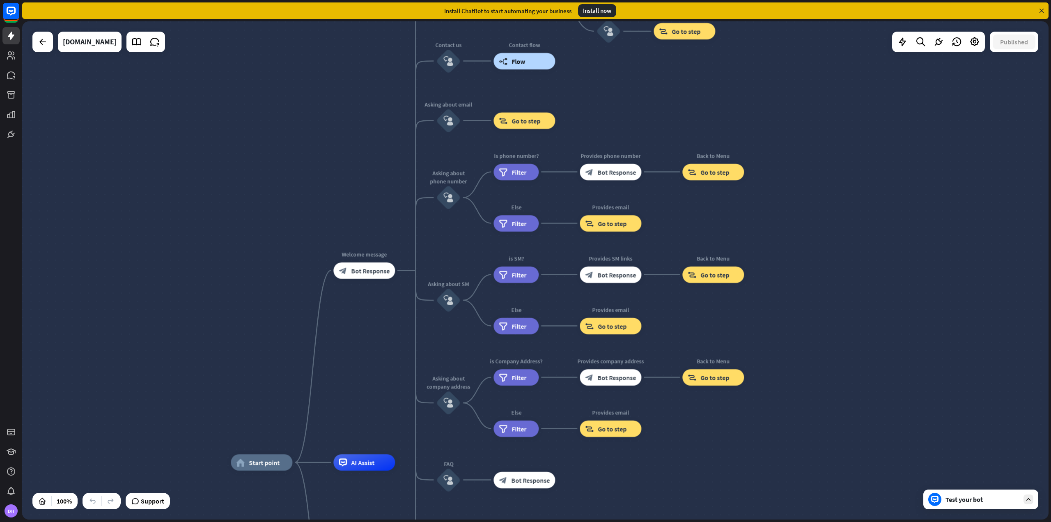
click at [954, 504] on div "Test your bot" at bounding box center [980, 499] width 115 height 20
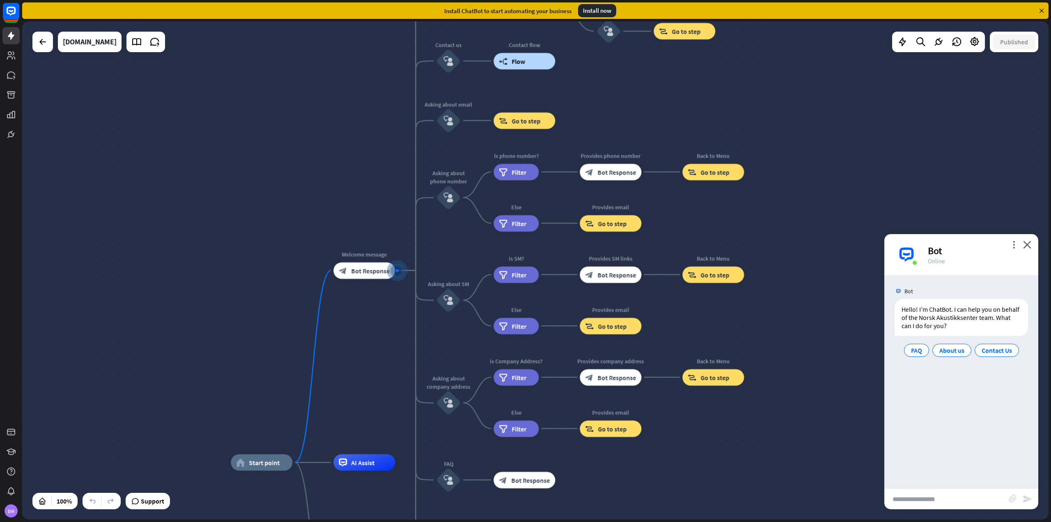
click at [950, 494] on input "text" at bounding box center [946, 499] width 124 height 21
type input "**********"
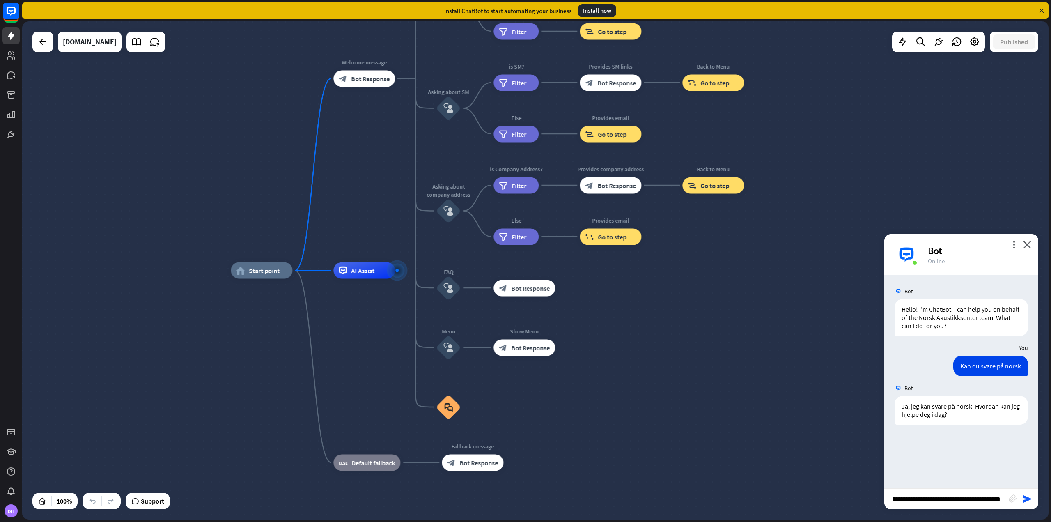
scroll to position [0, 12]
type input "**********"
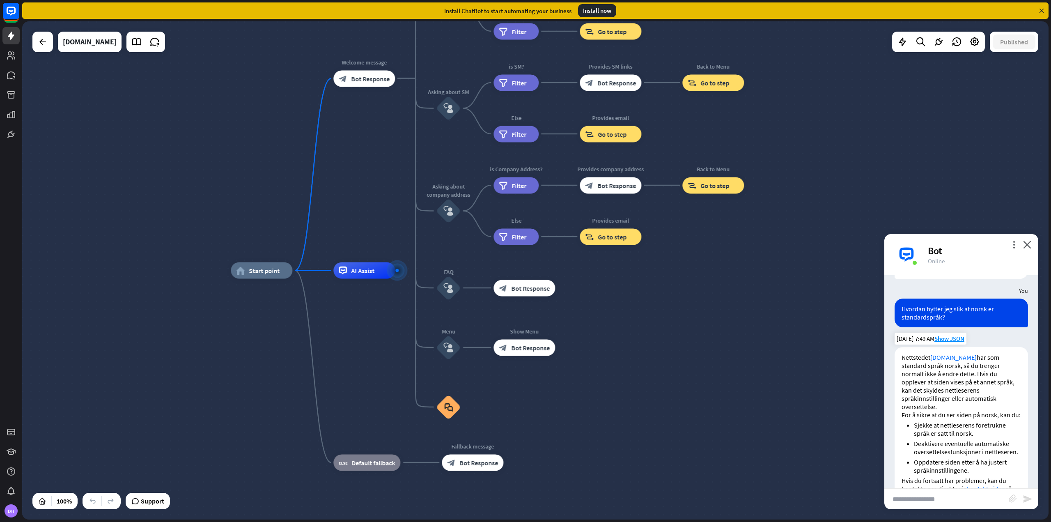
scroll to position [193, 0]
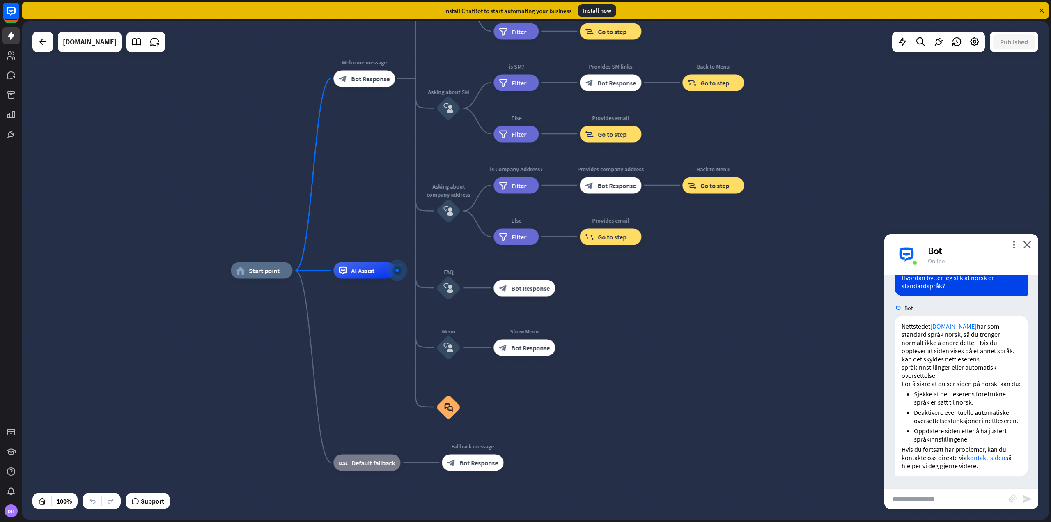
click at [938, 499] on input "text" at bounding box center [946, 499] width 124 height 21
type input "**********"
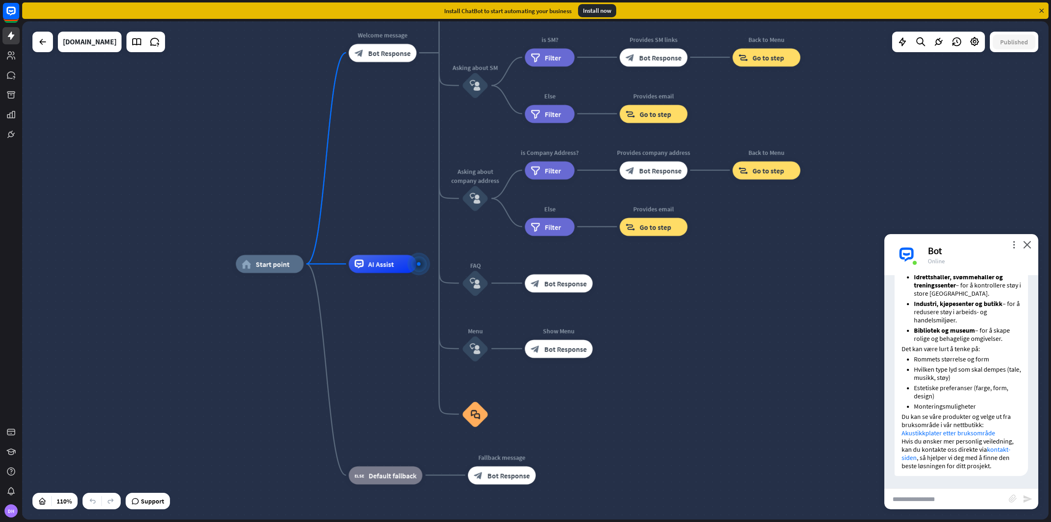
scroll to position [631, 0]
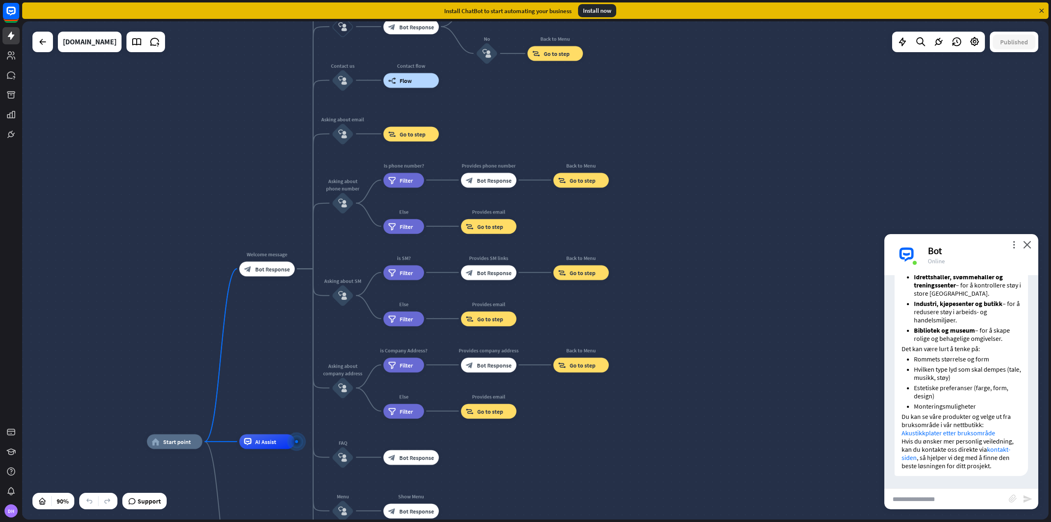
drag, startPoint x: 804, startPoint y: 360, endPoint x: 617, endPoint y: 459, distance: 211.4
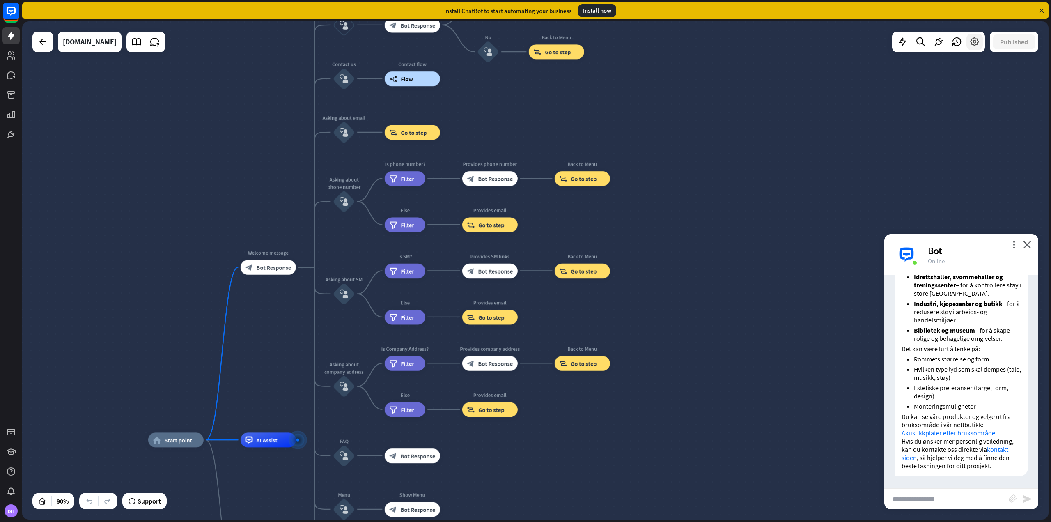
click at [975, 49] on div at bounding box center [974, 42] width 16 height 16
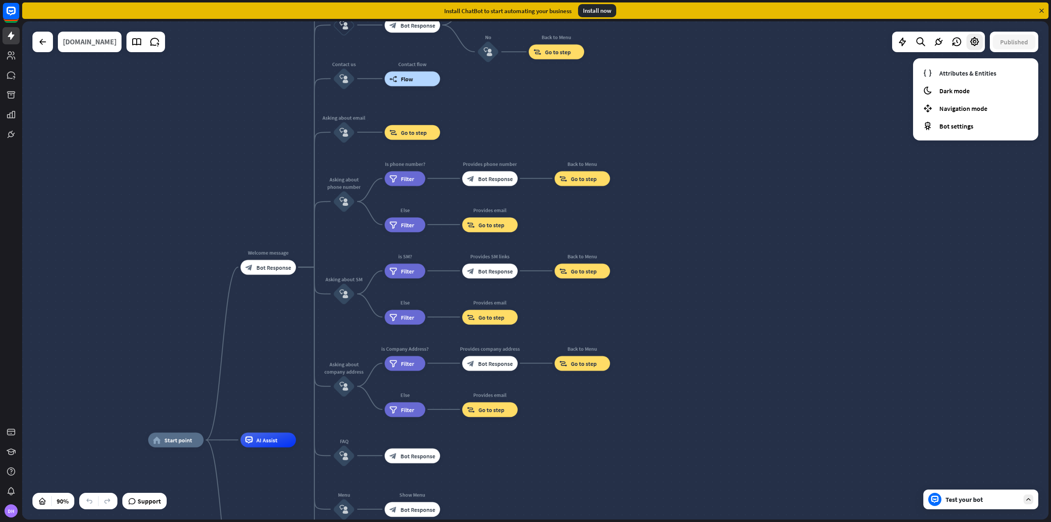
click at [104, 43] on div "[DOMAIN_NAME]" at bounding box center [90, 42] width 54 height 21
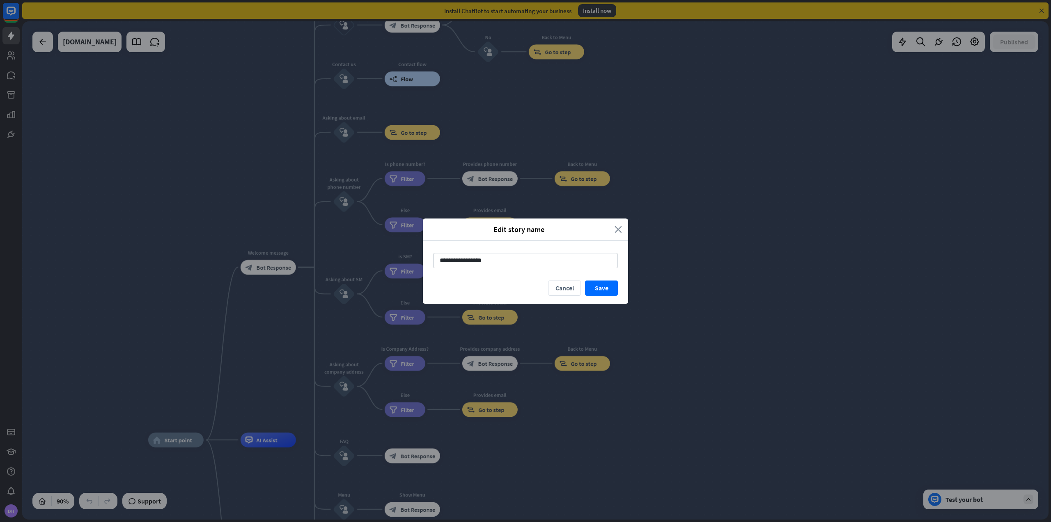
click at [622, 233] on icon "close" at bounding box center [618, 229] width 7 height 9
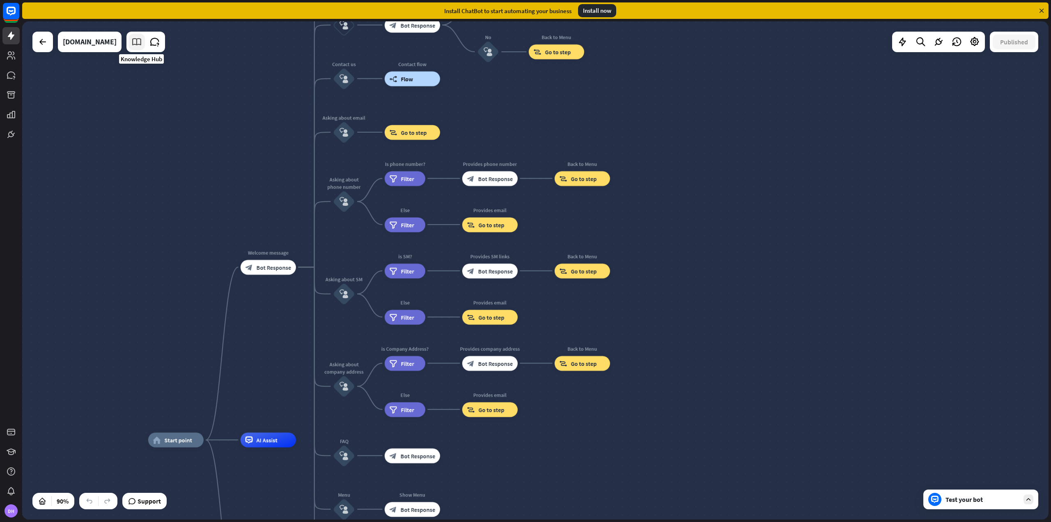
click at [142, 41] on icon at bounding box center [136, 42] width 11 height 11
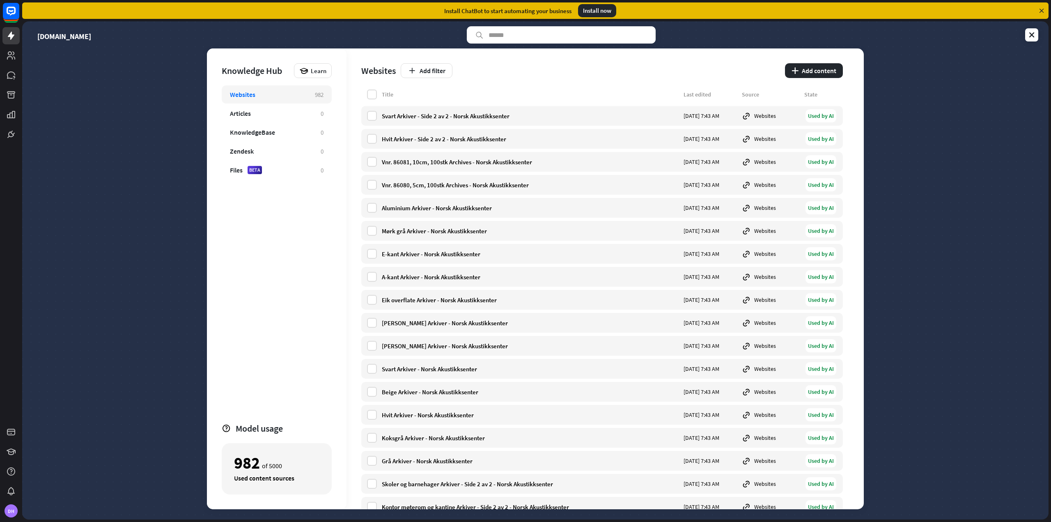
scroll to position [94, 0]
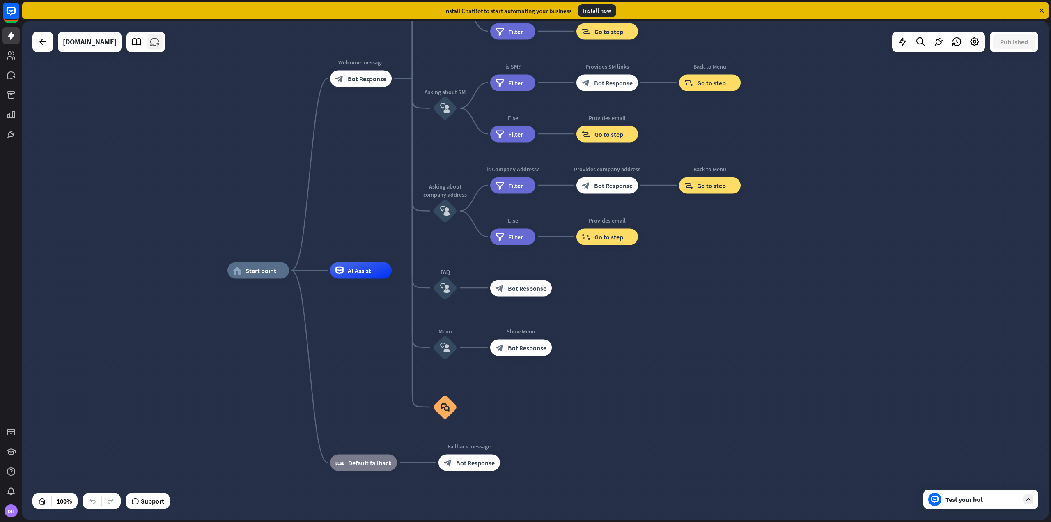
click at [160, 41] on icon at bounding box center [154, 42] width 11 height 11
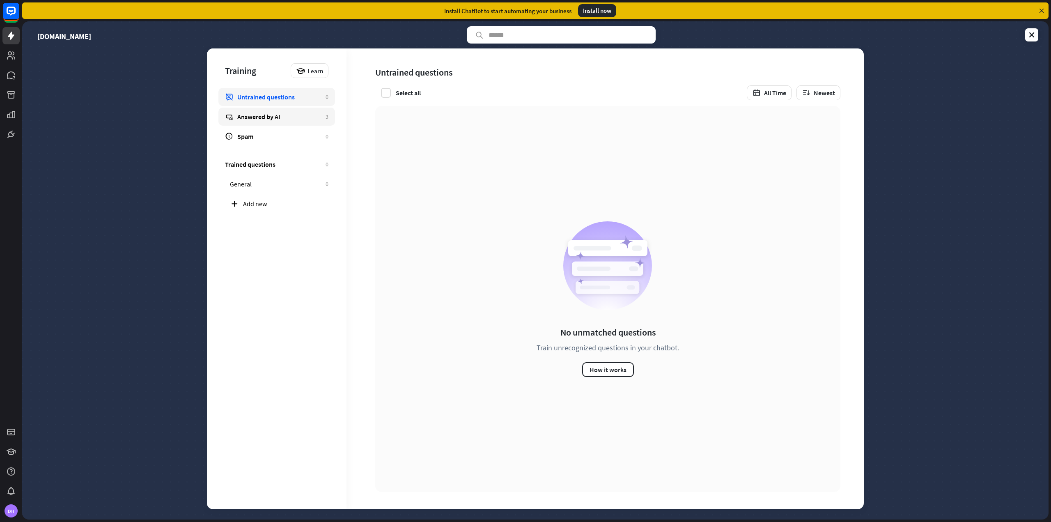
click at [284, 122] on link "Answered by AI 3" at bounding box center [276, 117] width 117 height 18
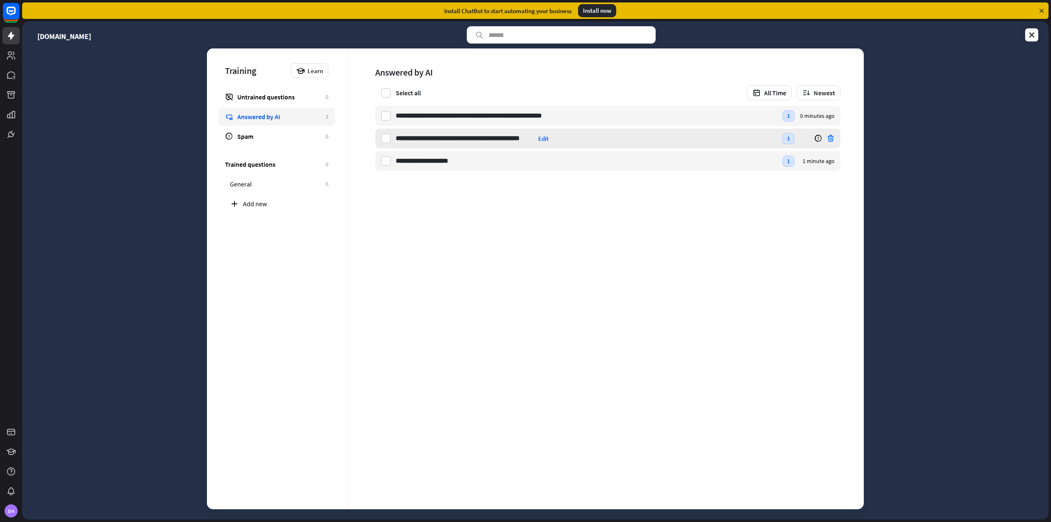
click at [831, 138] on icon at bounding box center [830, 138] width 8 height 8
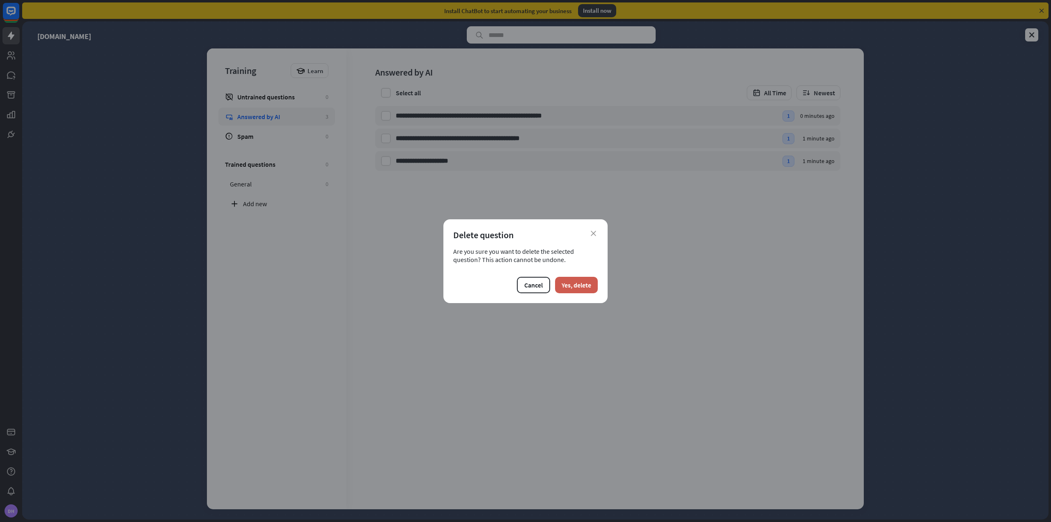
click at [586, 284] on button "Yes, delete" at bounding box center [576, 285] width 43 height 16
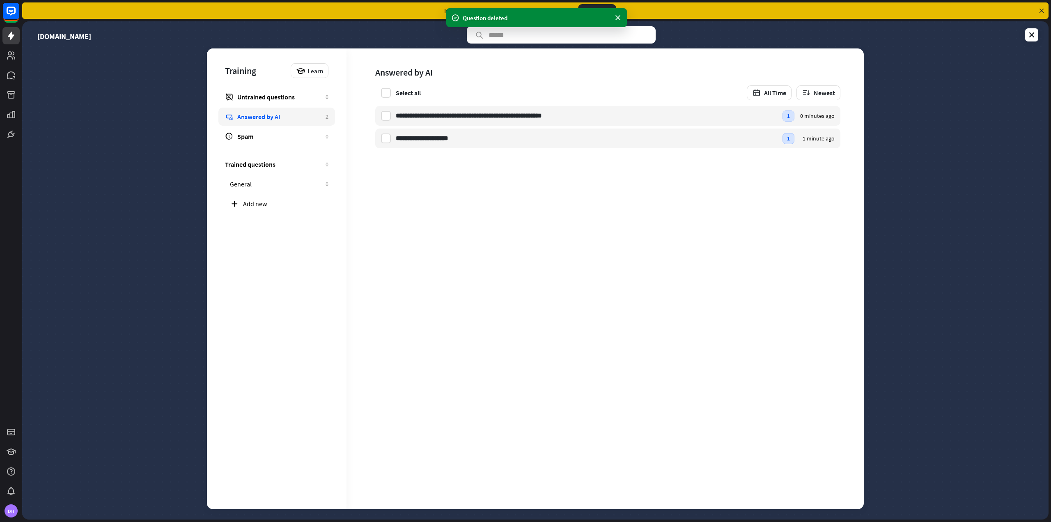
click at [903, 204] on div "**********" at bounding box center [535, 270] width 1026 height 498
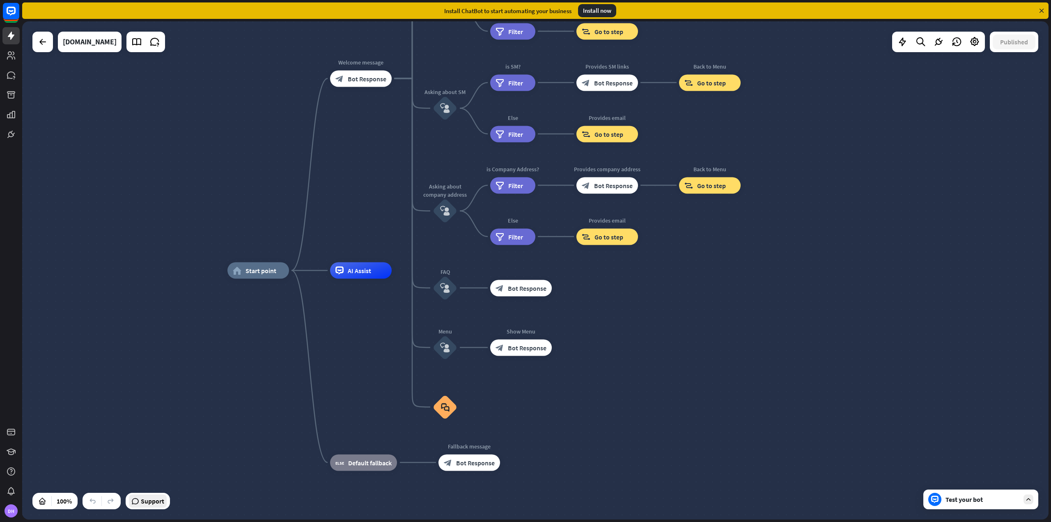
click at [155, 501] on span "Support" at bounding box center [152, 500] width 23 height 13
click at [934, 44] on icon at bounding box center [938, 42] width 11 height 11
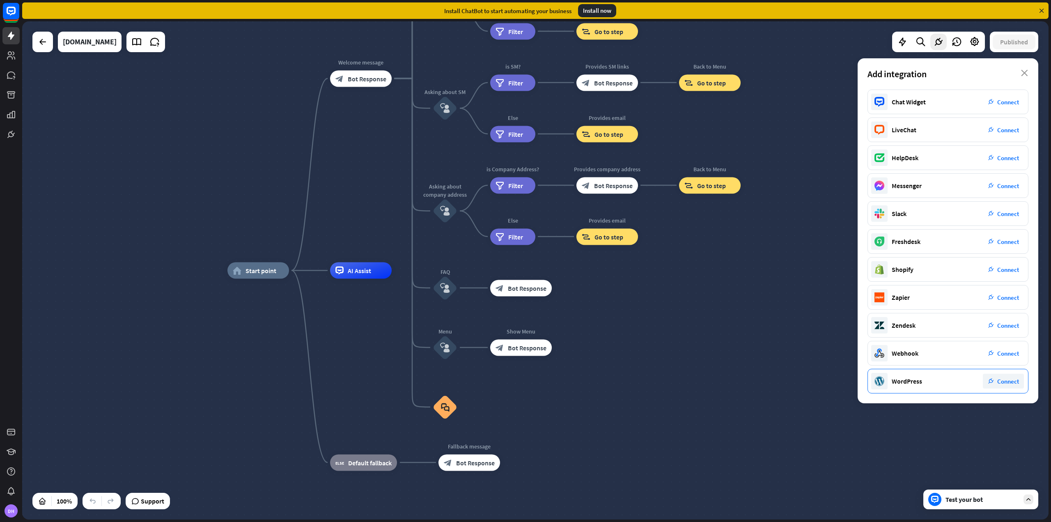
click at [1003, 387] on div "plug_integration Connect" at bounding box center [1003, 381] width 41 height 15
click at [1021, 72] on div "Add integration close" at bounding box center [948, 73] width 181 height 31
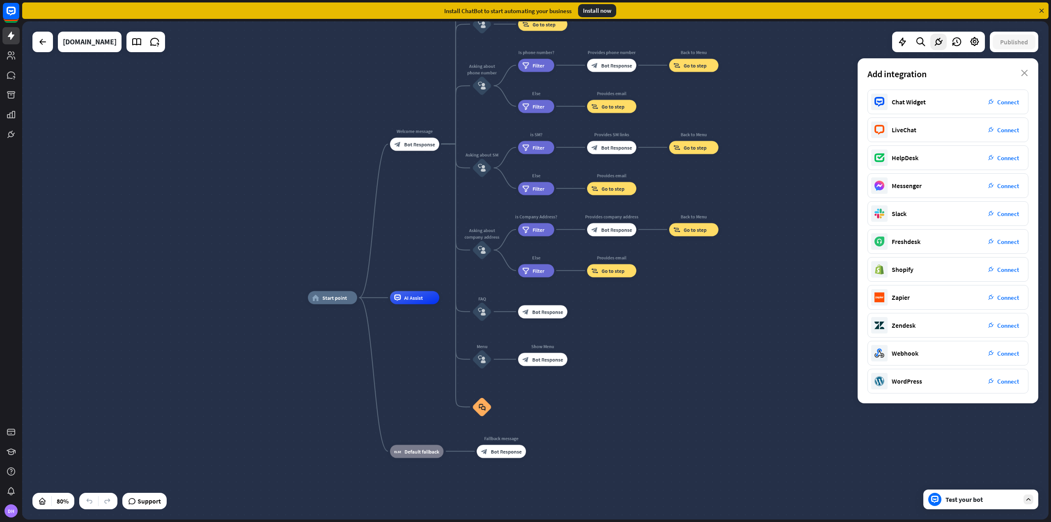
click at [663, 399] on div "home_2 Start point Welcome message block_bot_response Bot Response About us blo…" at bounding box center [718, 497] width 821 height 398
click at [1027, 77] on div "Add integration close" at bounding box center [948, 73] width 181 height 31
click at [1025, 73] on icon "close" at bounding box center [1024, 73] width 7 height 7
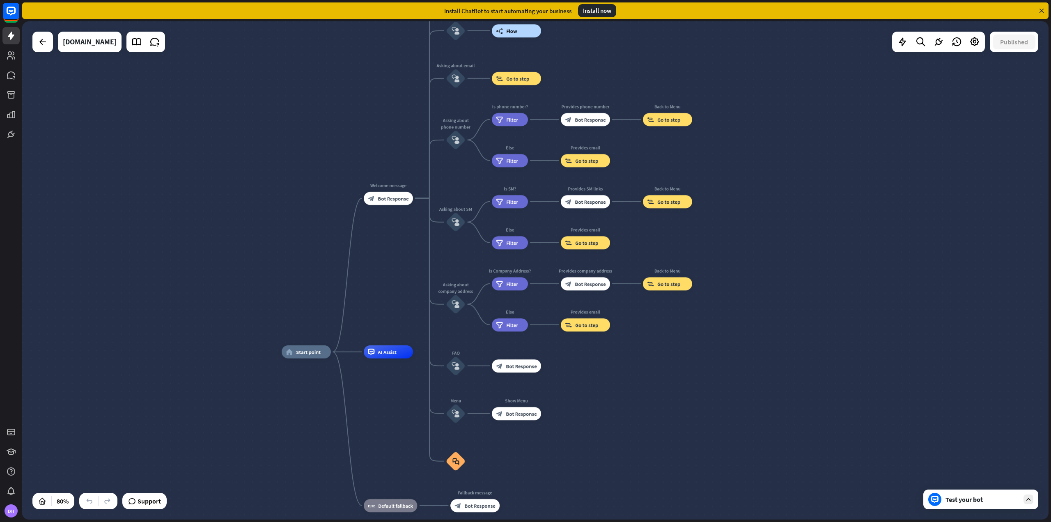
drag, startPoint x: 259, startPoint y: 108, endPoint x: 185, endPoint y: 188, distance: 108.9
click at [215, 196] on div "home_2 Start point Welcome message block_bot_response Bot Response About us blo…" at bounding box center [535, 270] width 1026 height 498
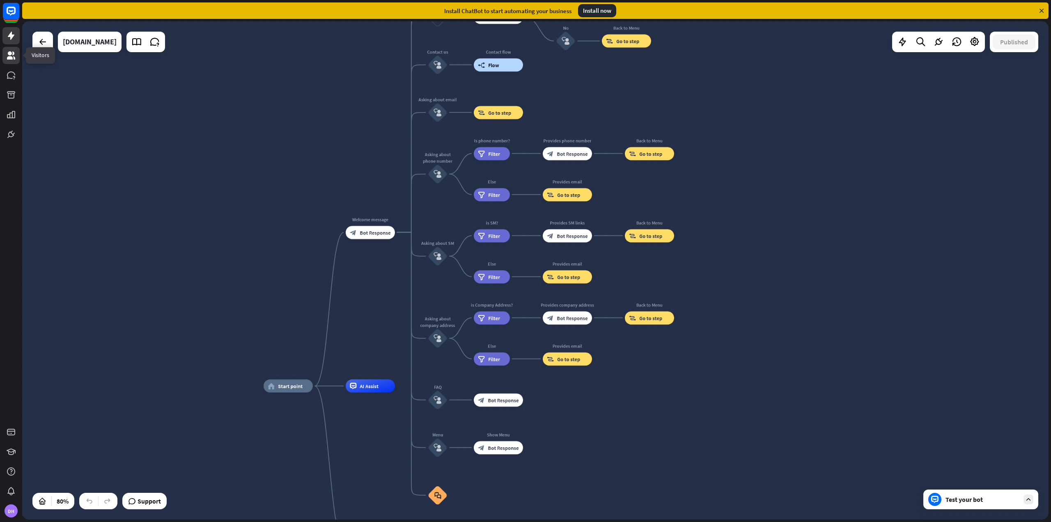
click at [4, 57] on link at bounding box center [10, 55] width 17 height 17
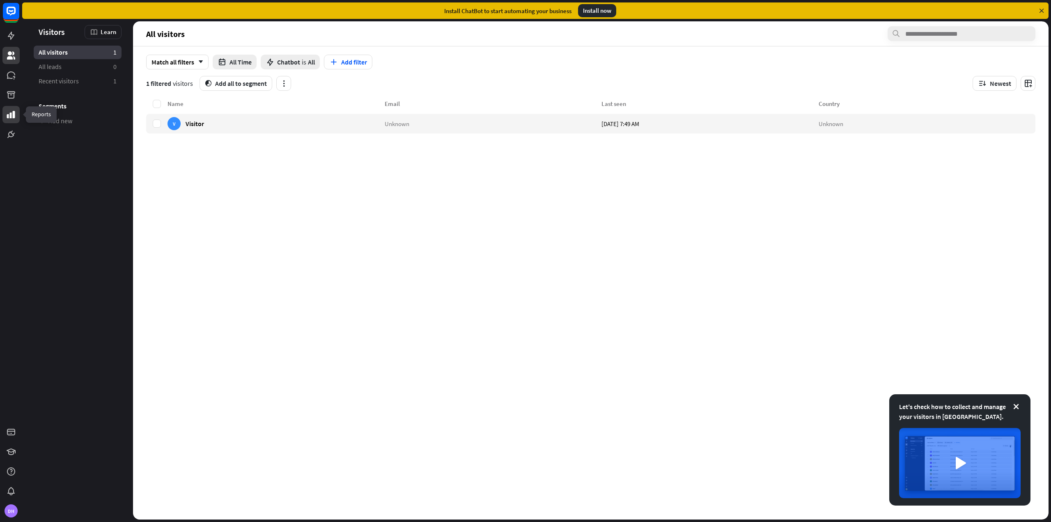
click at [9, 115] on icon at bounding box center [11, 114] width 8 height 7
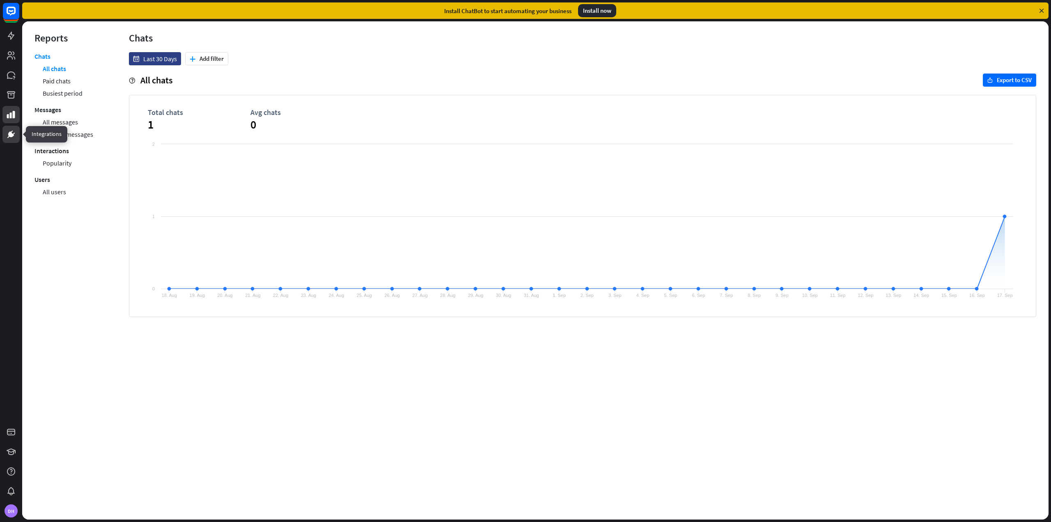
click at [8, 136] on icon at bounding box center [11, 134] width 10 height 10
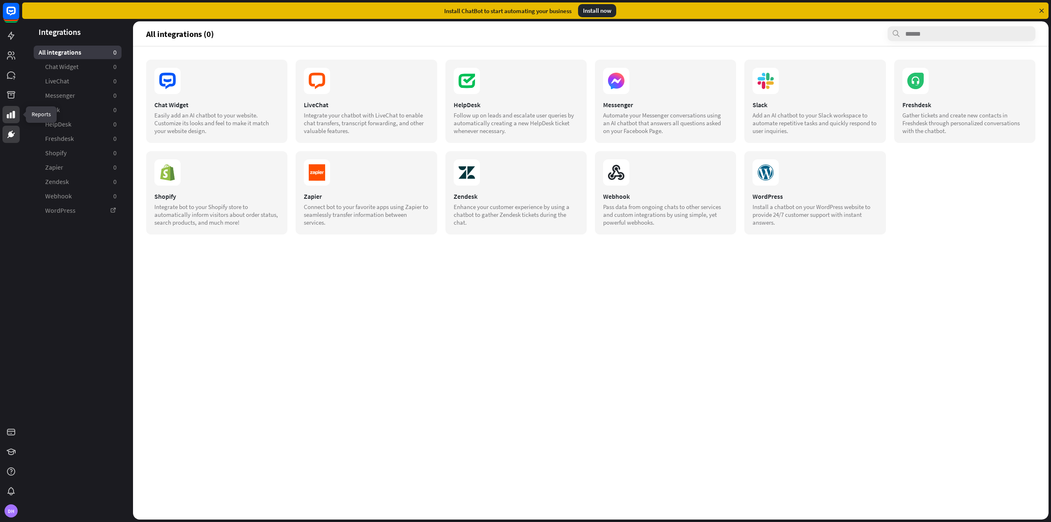
click at [11, 115] on icon at bounding box center [11, 114] width 8 height 7
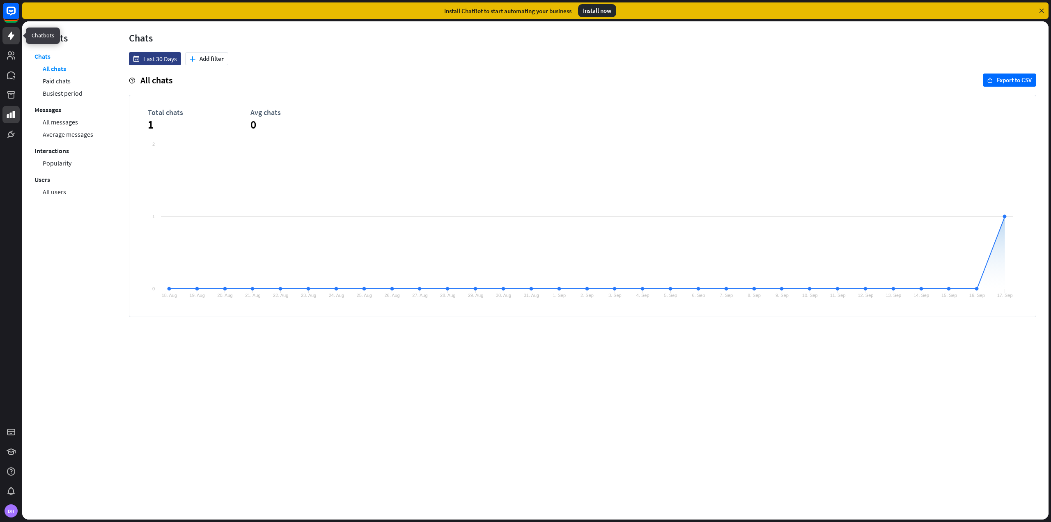
click at [7, 34] on icon at bounding box center [11, 36] width 10 height 10
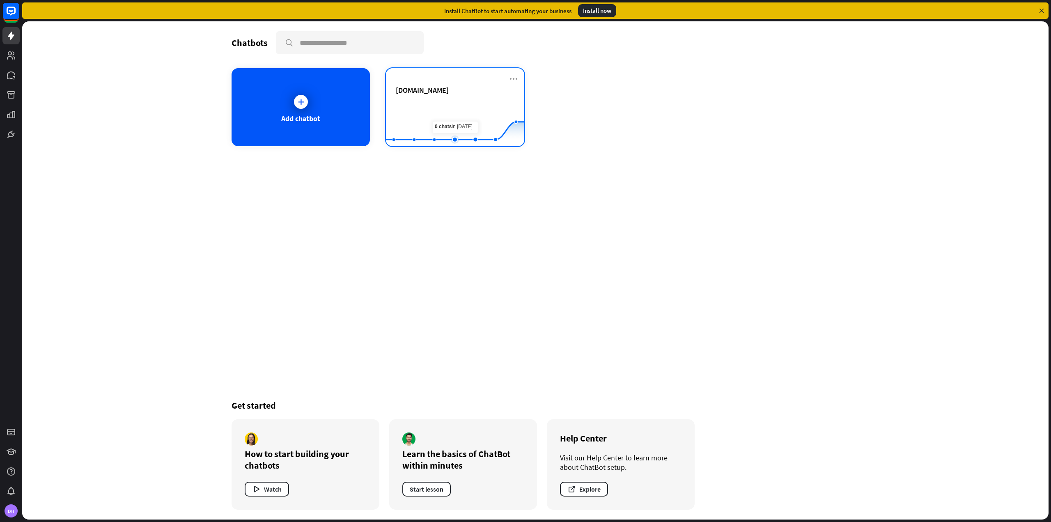
click at [461, 106] on rect at bounding box center [455, 125] width 138 height 51
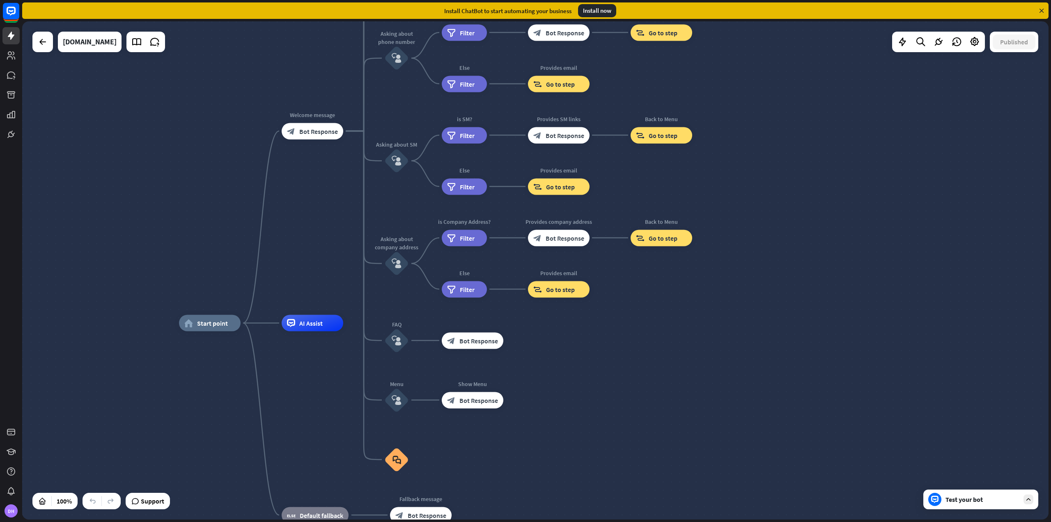
drag, startPoint x: 782, startPoint y: 325, endPoint x: 737, endPoint y: 375, distance: 67.2
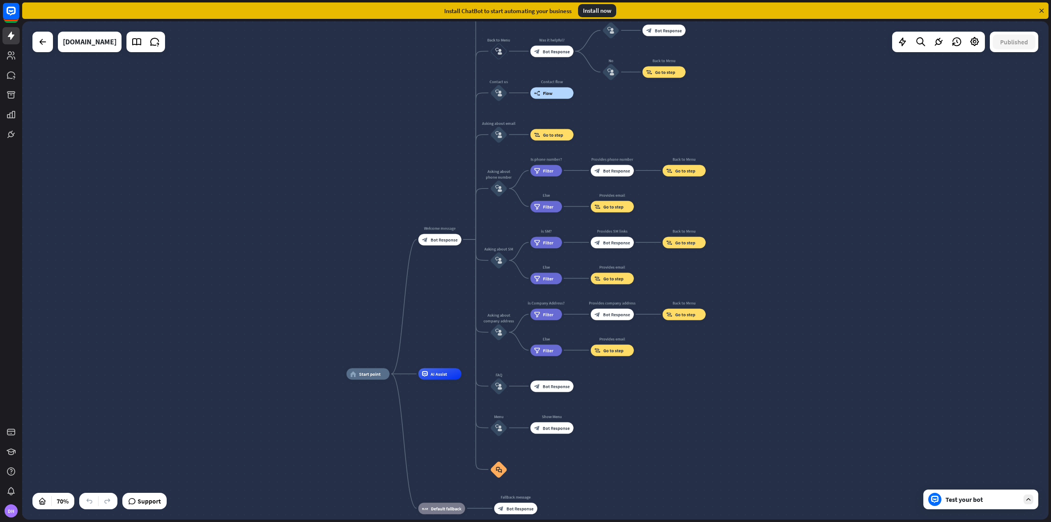
drag, startPoint x: 880, startPoint y: 116, endPoint x: 859, endPoint y: 310, distance: 194.5
click at [859, 310] on div "home_2 Start point Welcome message block_bot_response Bot Response About us blo…" at bounding box center [535, 270] width 1026 height 498
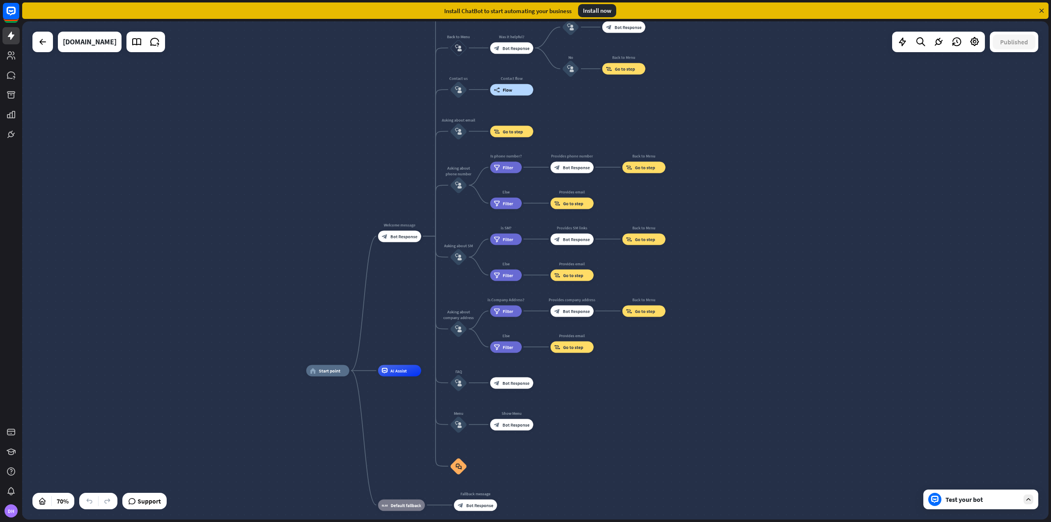
drag, startPoint x: 810, startPoint y: 299, endPoint x: 781, endPoint y: 121, distance: 180.4
click at [781, 121] on div "home_2 Start point Welcome message block_bot_response Bot Response About us blo…" at bounding box center [535, 270] width 1026 height 498
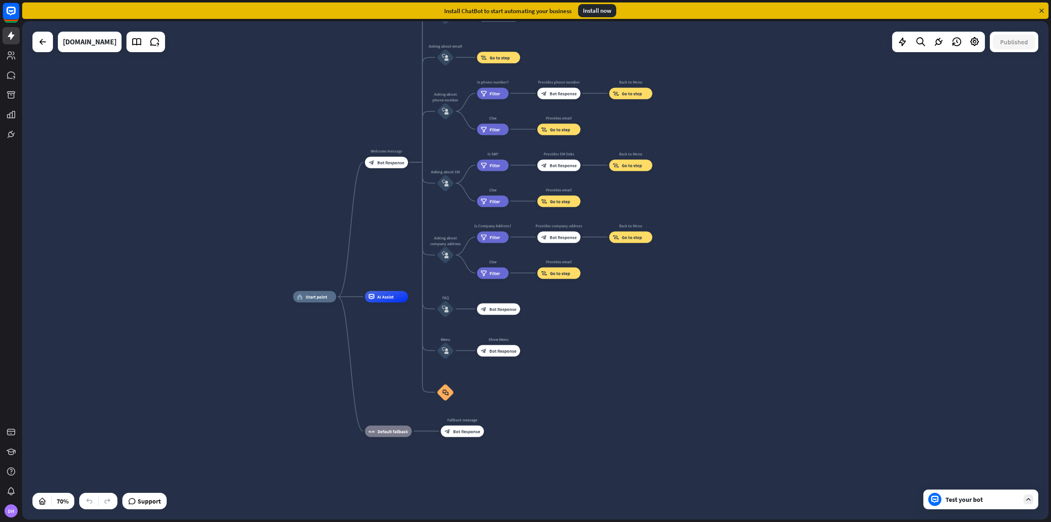
drag, startPoint x: 520, startPoint y: 414, endPoint x: 603, endPoint y: 352, distance: 103.8
click at [603, 352] on div "home_2 Start point Welcome message block_bot_response Bot Response About us blo…" at bounding box center [652, 470] width 718 height 349
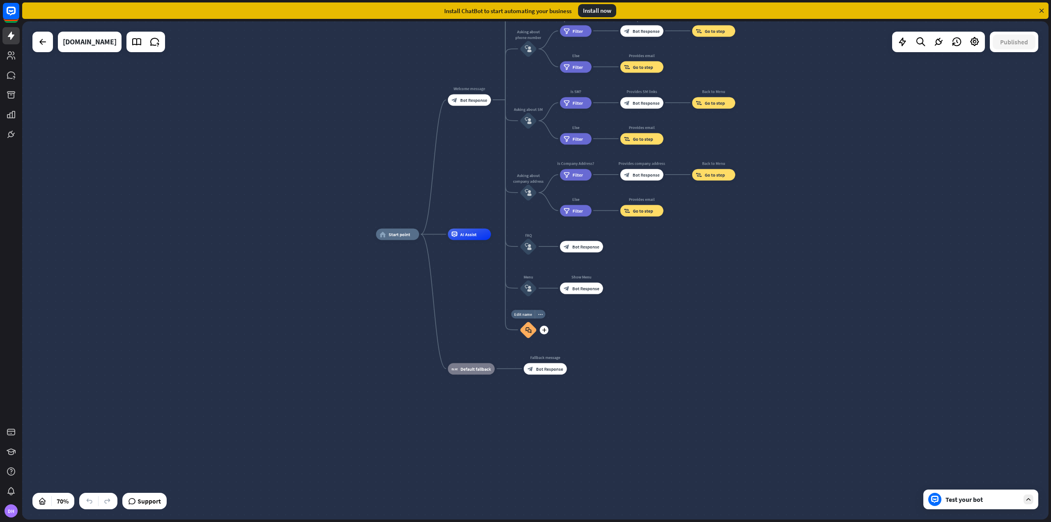
click at [529, 334] on div "block_faq" at bounding box center [528, 329] width 17 height 17
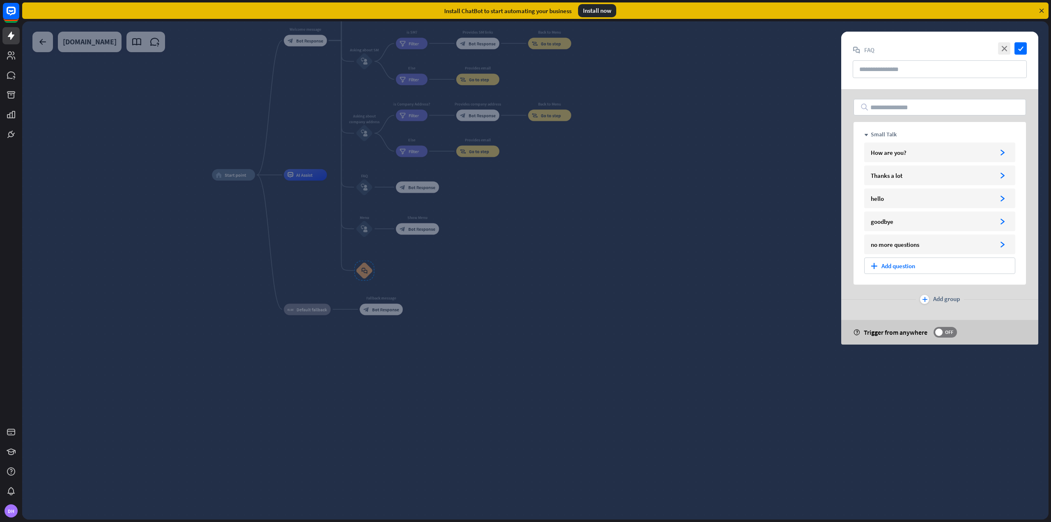
click at [613, 260] on div at bounding box center [535, 270] width 1026 height 498
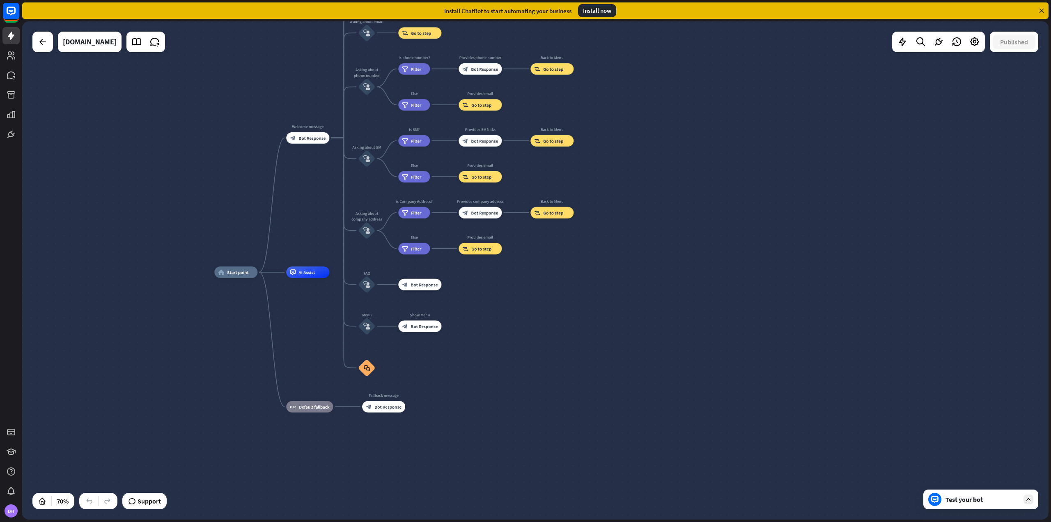
drag, startPoint x: 627, startPoint y: 337, endPoint x: 630, endPoint y: 434, distance: 96.9
click at [630, 434] on div "home_2 Start point Welcome message block_bot_response Bot Response About us blo…" at bounding box center [573, 446] width 718 height 349
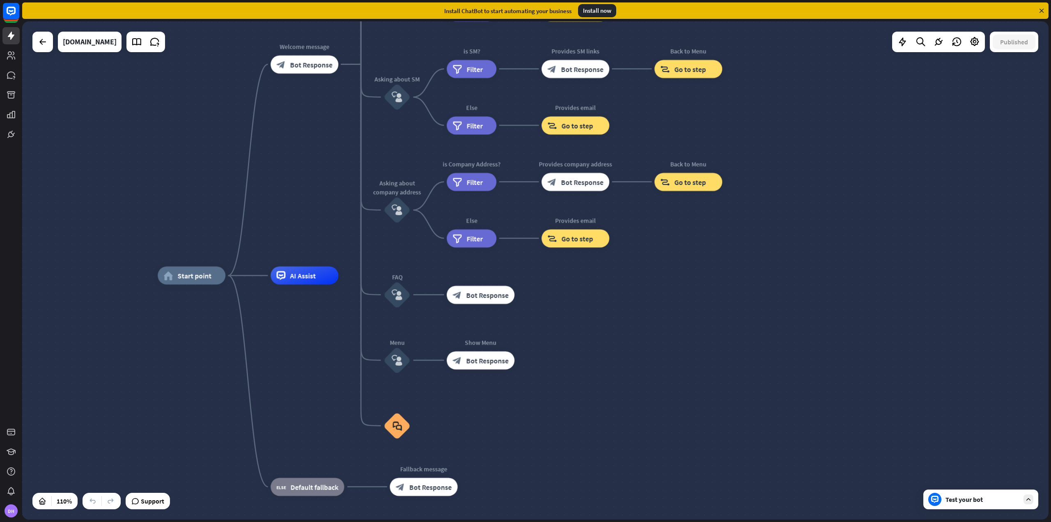
drag, startPoint x: 309, startPoint y: 311, endPoint x: 298, endPoint y: 393, distance: 82.8
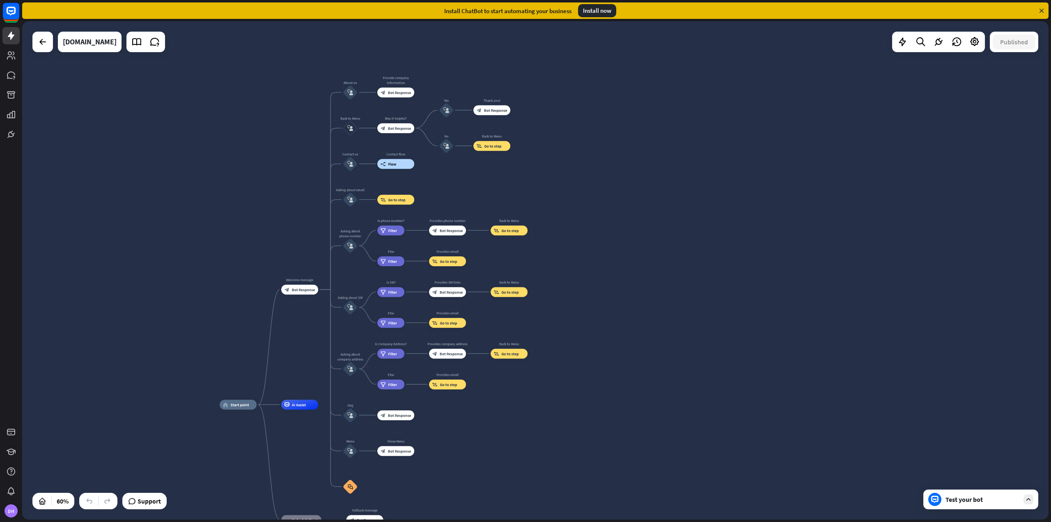
drag, startPoint x: 659, startPoint y: 223, endPoint x: 656, endPoint y: 289, distance: 66.6
click at [656, 289] on div "home_2 Start point Welcome message block_bot_response Bot Response About us blo…" at bounding box center [535, 270] width 1026 height 498
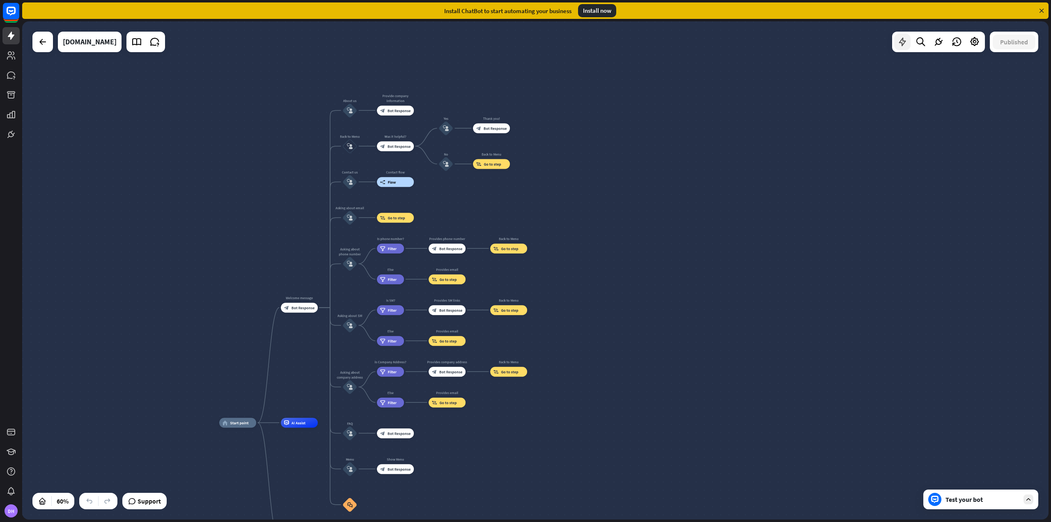
click at [902, 45] on icon at bounding box center [902, 42] width 11 height 11
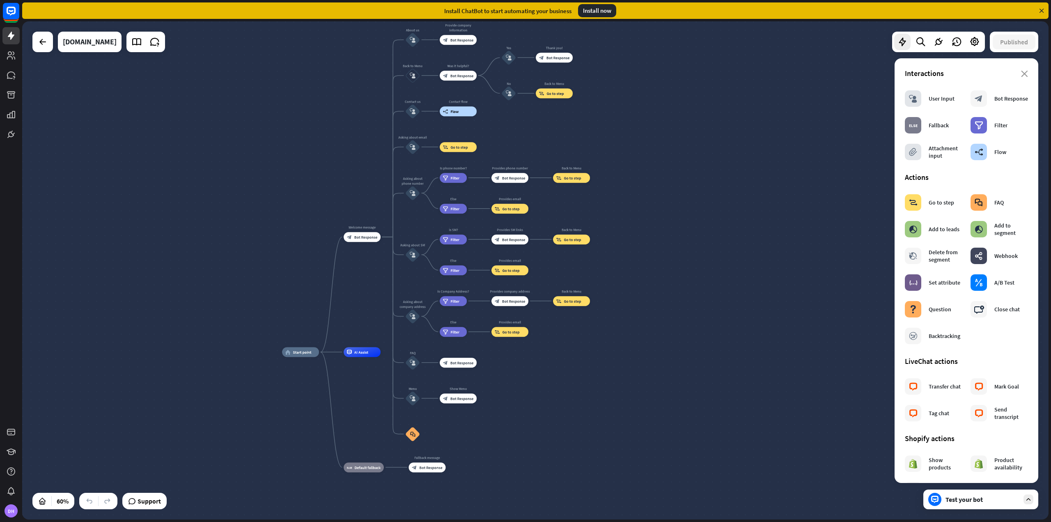
drag, startPoint x: 560, startPoint y: 417, endPoint x: 623, endPoint y: 346, distance: 94.5
click at [623, 346] on div "home_2 Start point Welcome message block_bot_response Bot Response About us blo…" at bounding box center [535, 270] width 1026 height 498
click at [13, 505] on div "DH" at bounding box center [11, 510] width 13 height 13
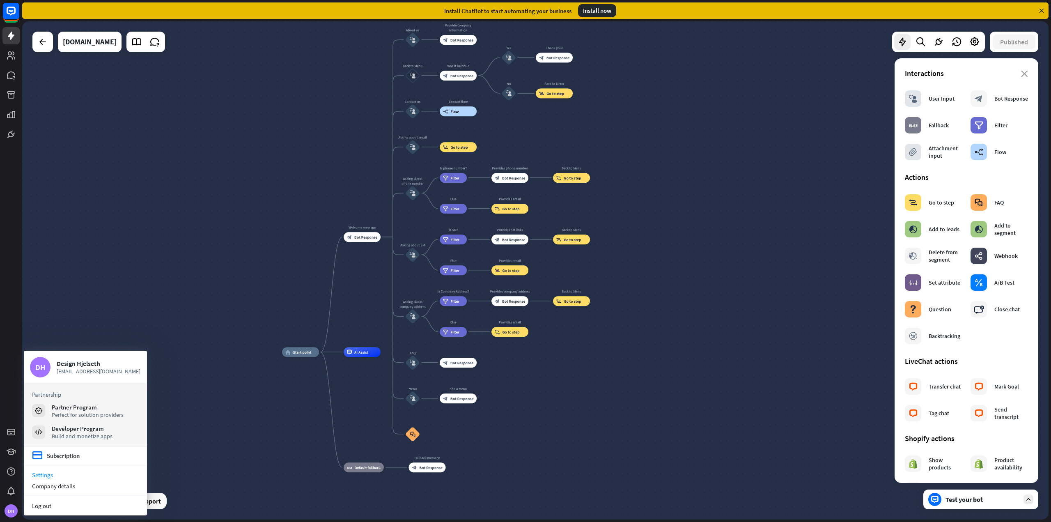
click at [50, 475] on link "Settings" at bounding box center [85, 474] width 123 height 11
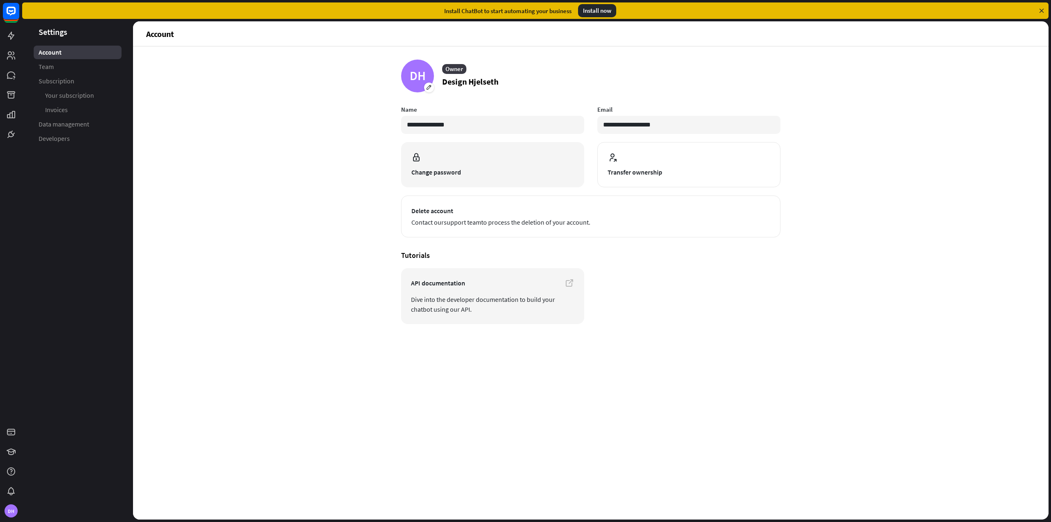
click at [461, 165] on button "Change password" at bounding box center [492, 164] width 183 height 45
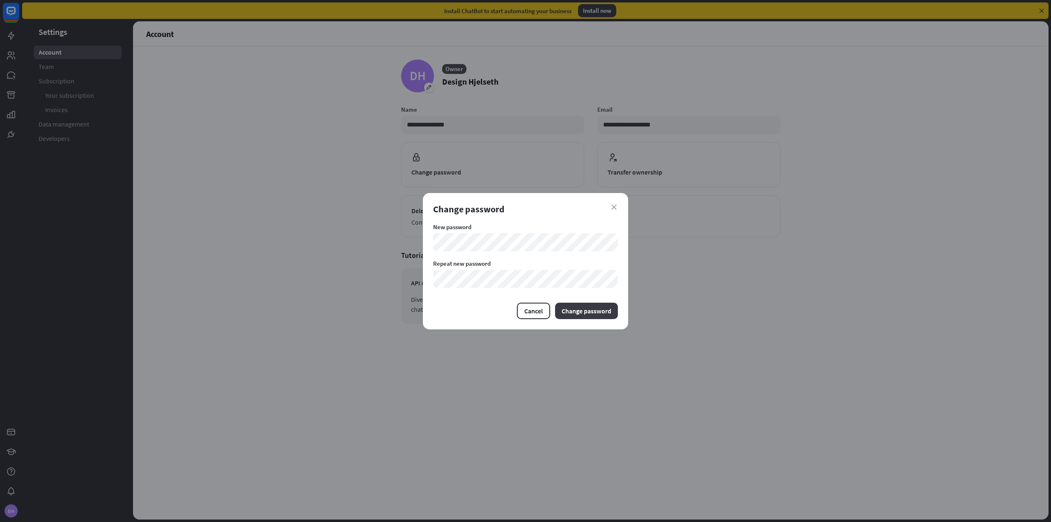
click at [592, 310] on button "Change password" at bounding box center [586, 311] width 63 height 16
